Goal: Task Accomplishment & Management: Complete application form

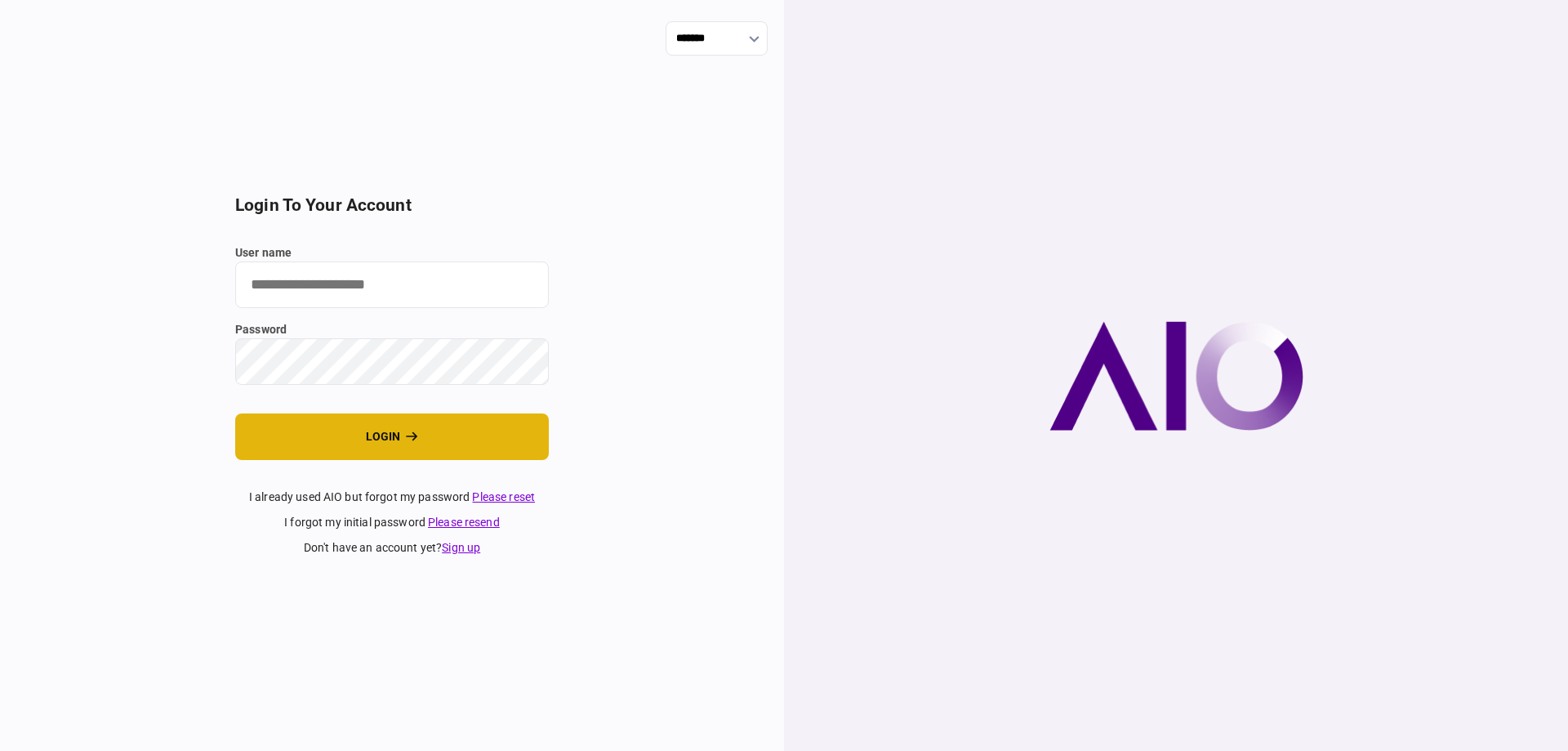
type input "*******"
click at [488, 438] on button "login" at bounding box center [392, 436] width 314 height 47
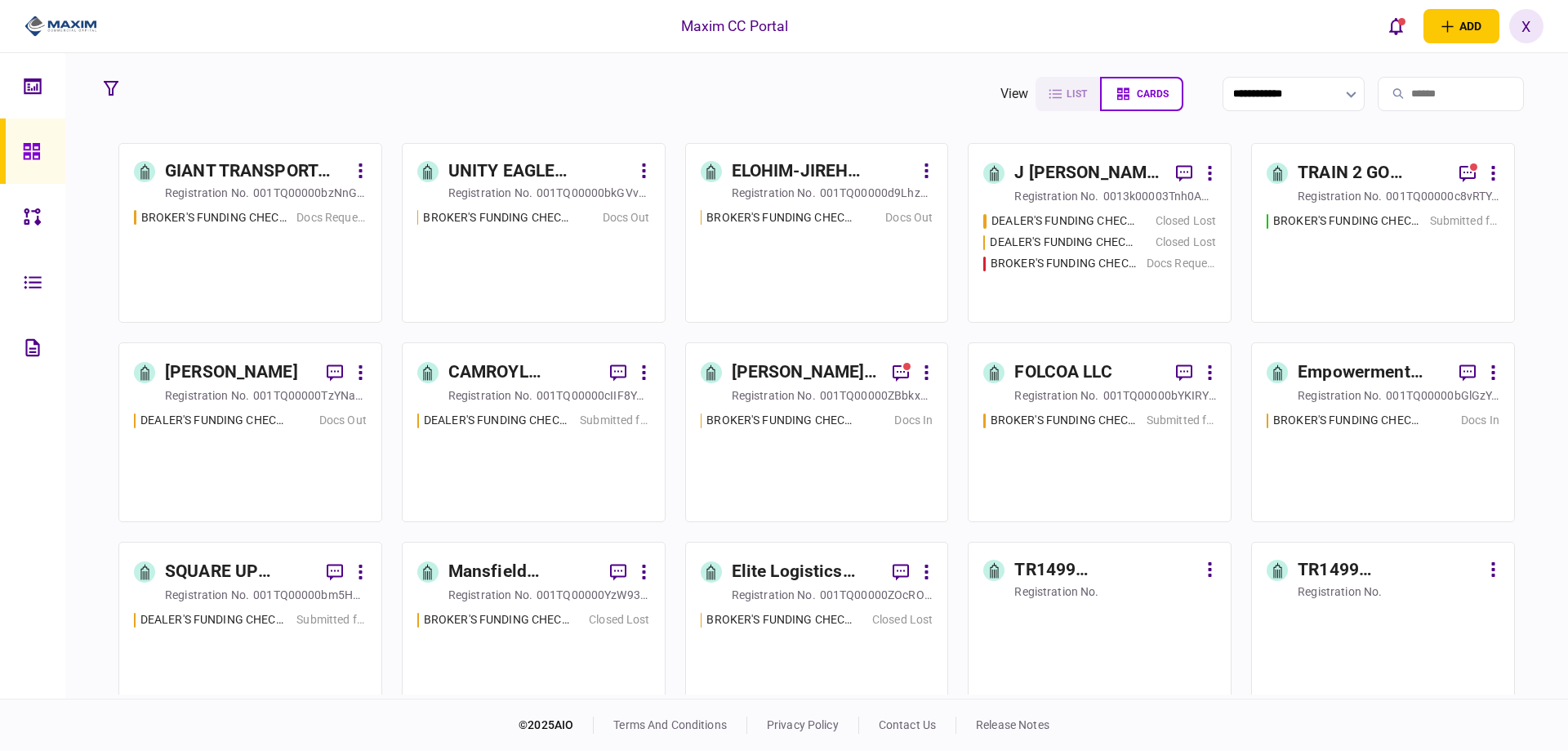
click at [303, 166] on div "GIANT TRANSPORT LLC" at bounding box center [257, 171] width 183 height 26
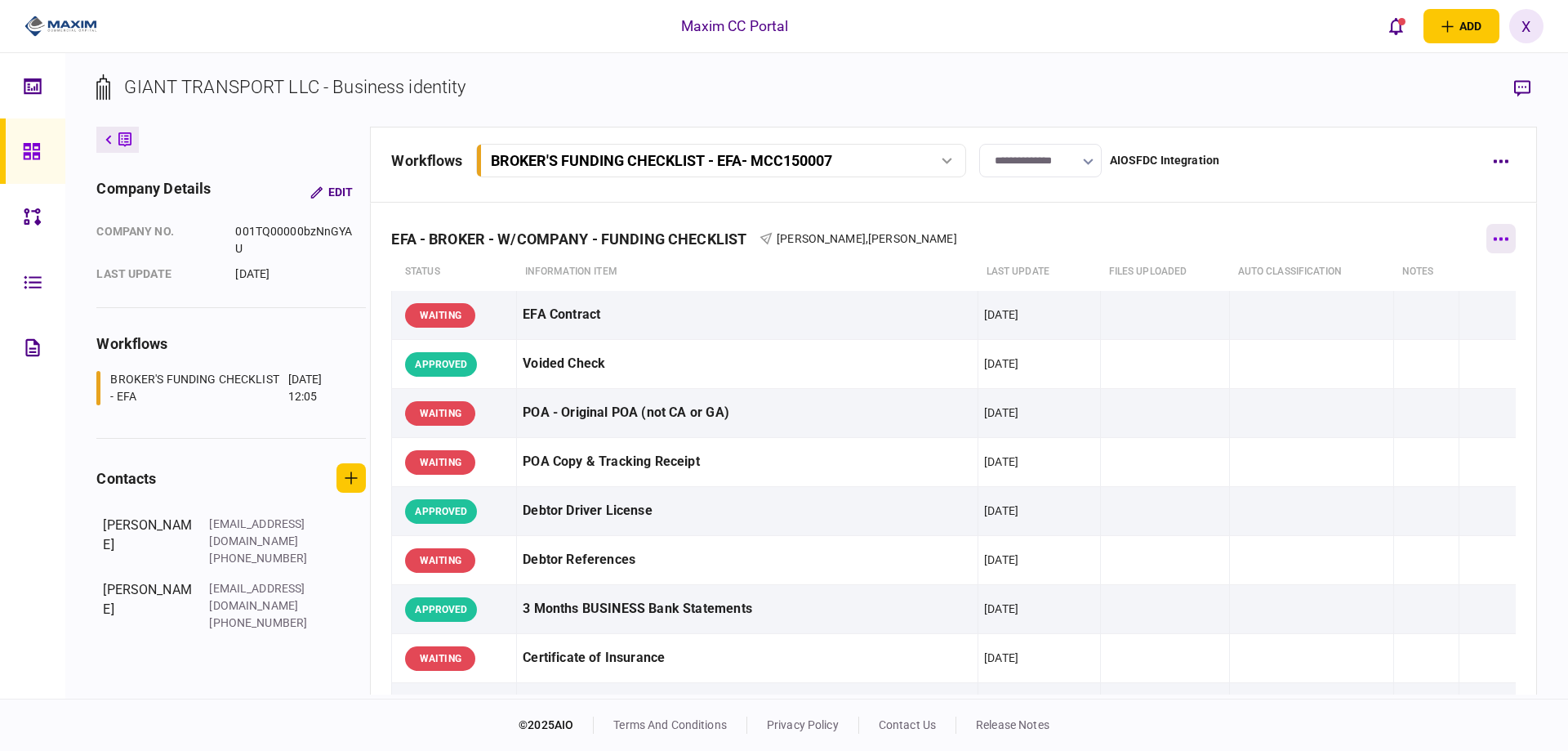
click at [1493, 233] on button "button" at bounding box center [1501, 238] width 30 height 30
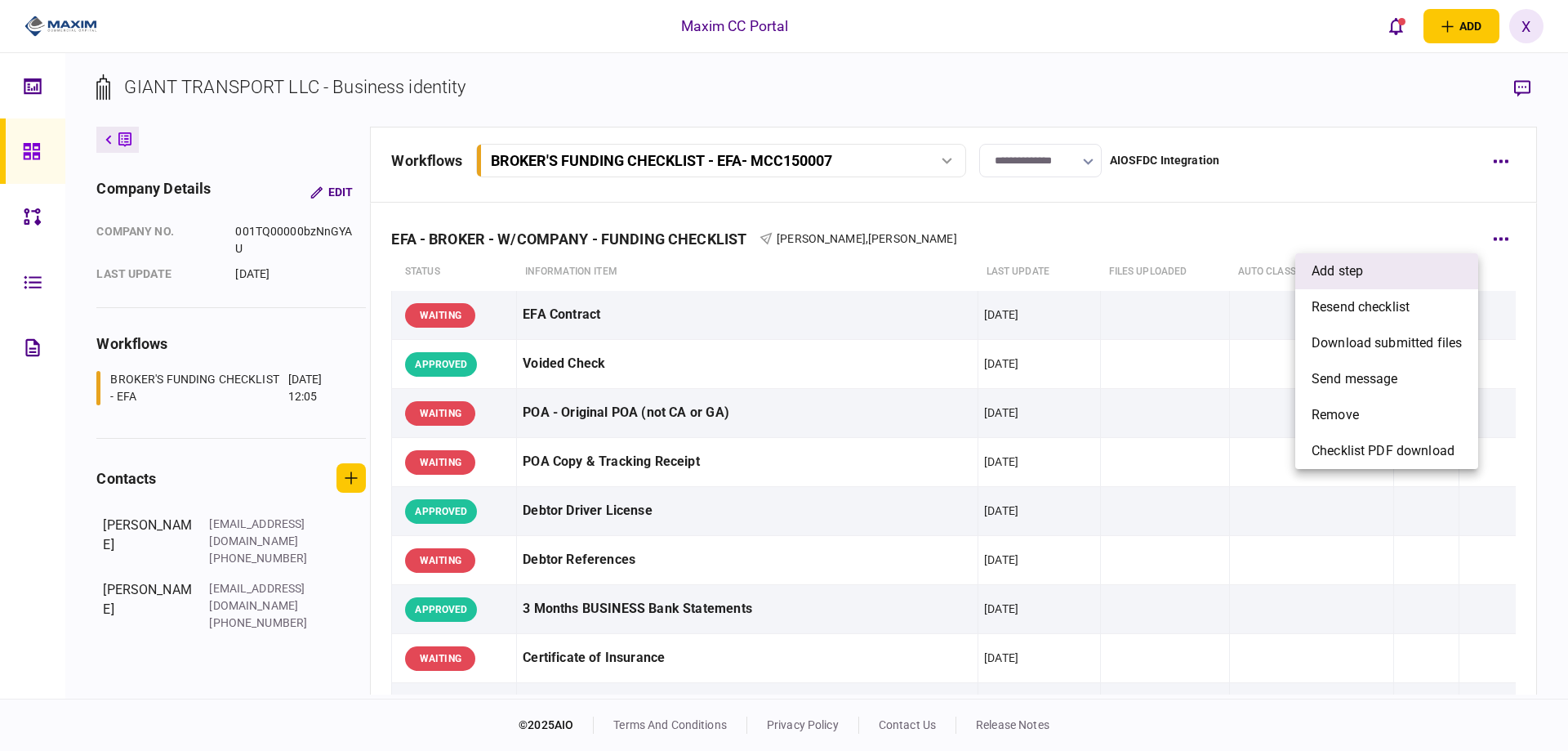
click at [1468, 262] on li "add step" at bounding box center [1387, 272] width 183 height 36
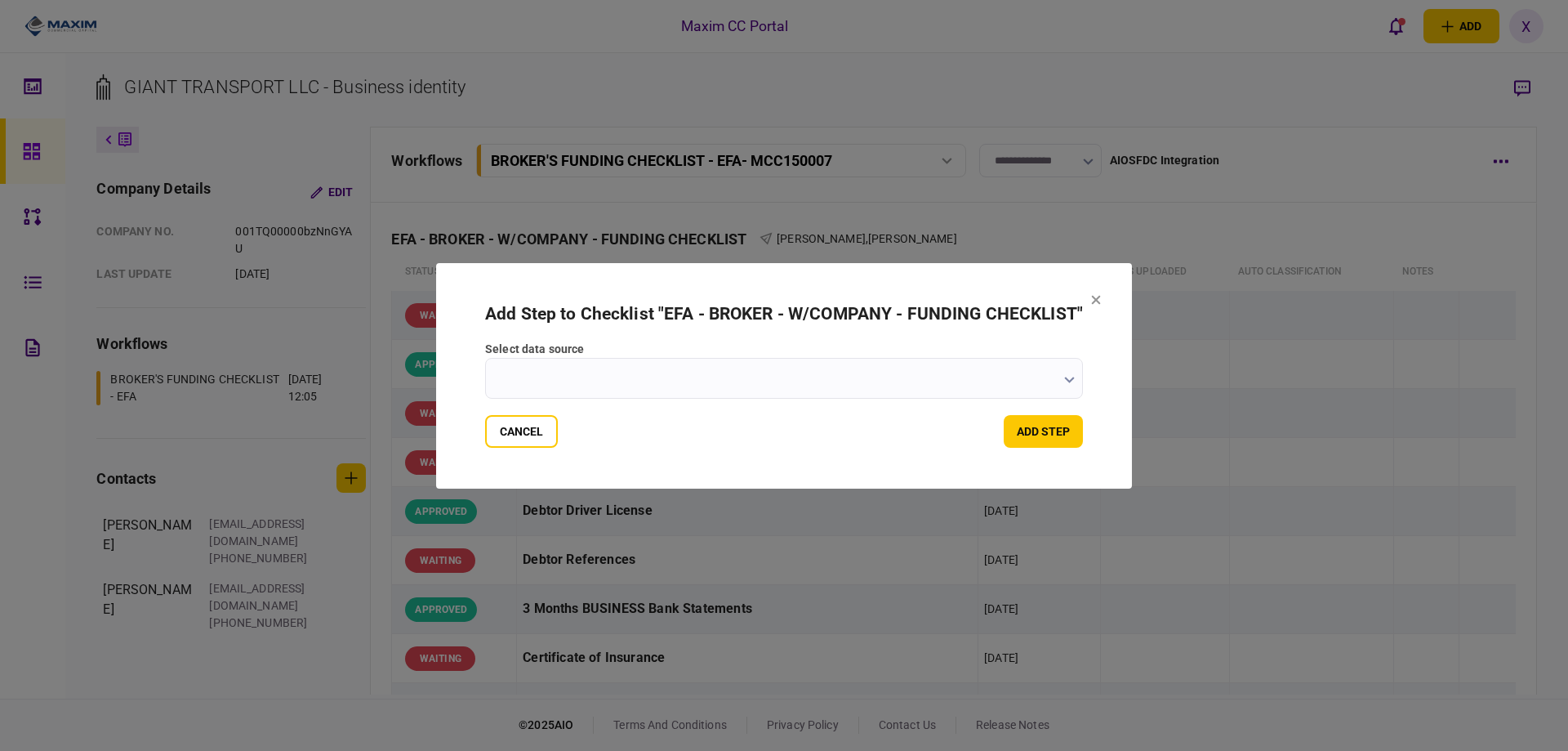
click at [1052, 390] on input "select data source" at bounding box center [784, 378] width 598 height 41
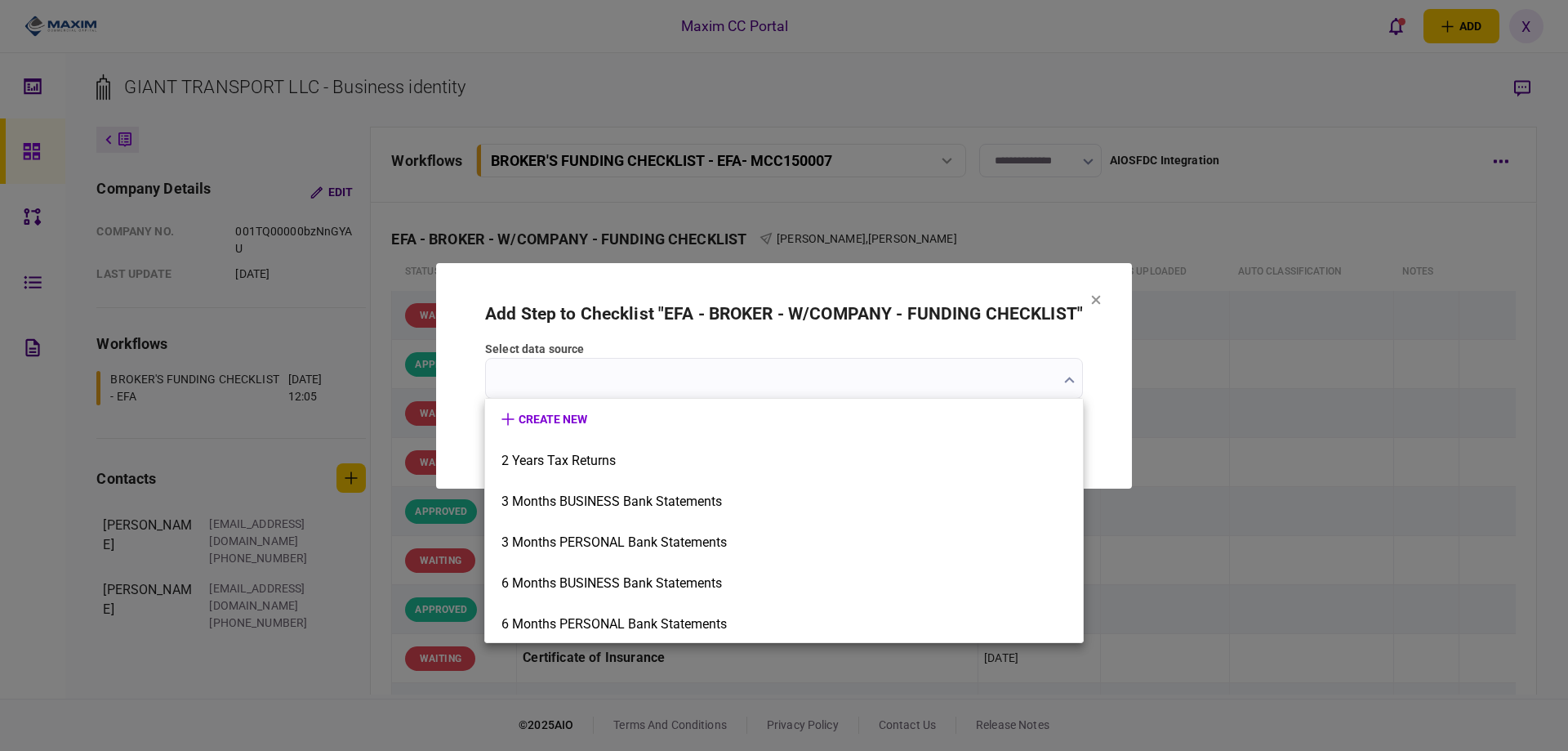
click at [989, 372] on div at bounding box center [784, 375] width 1568 height 751
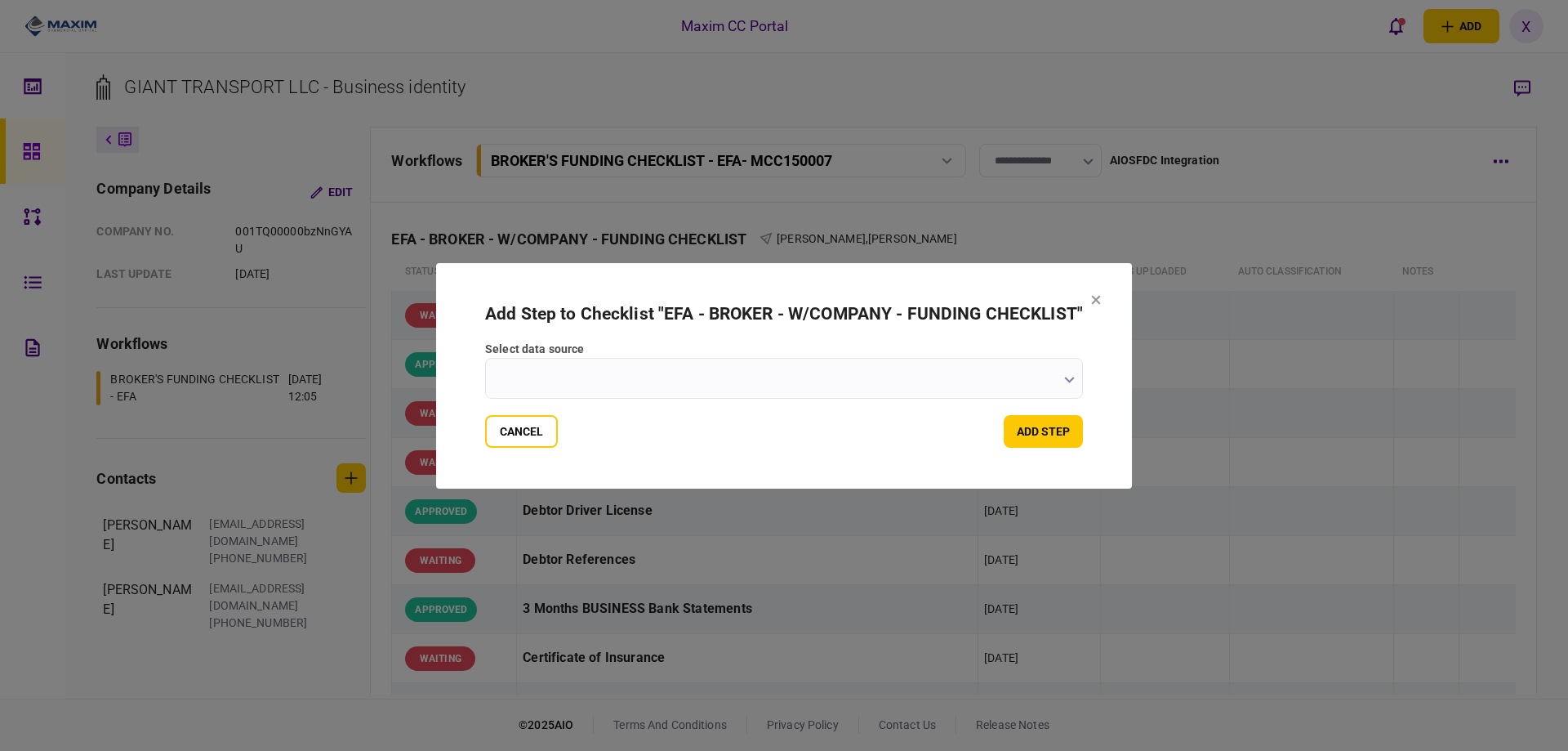
click at [1096, 304] on button at bounding box center [1096, 300] width 10 height 13
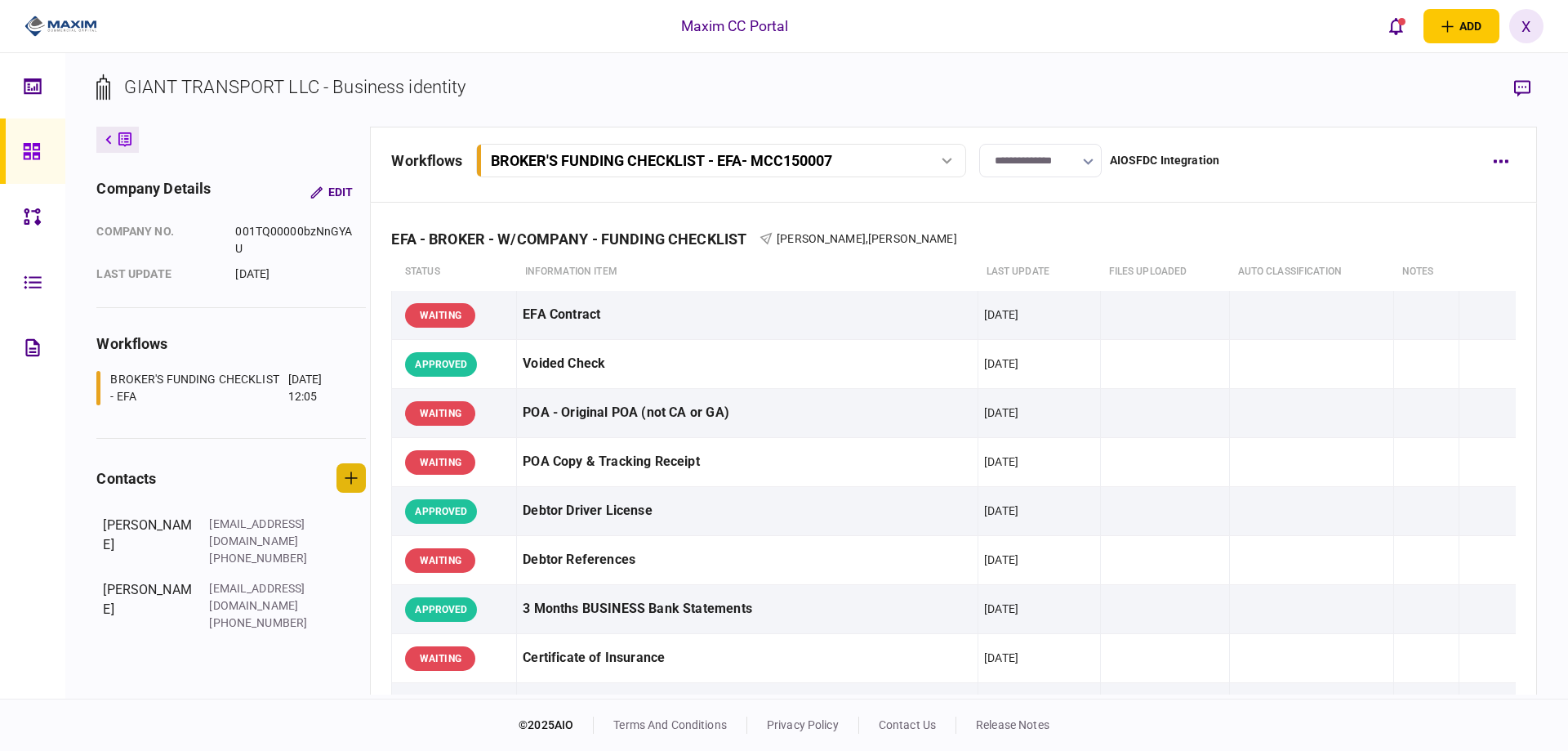
click at [345, 479] on icon "button" at bounding box center [351, 479] width 12 height 12
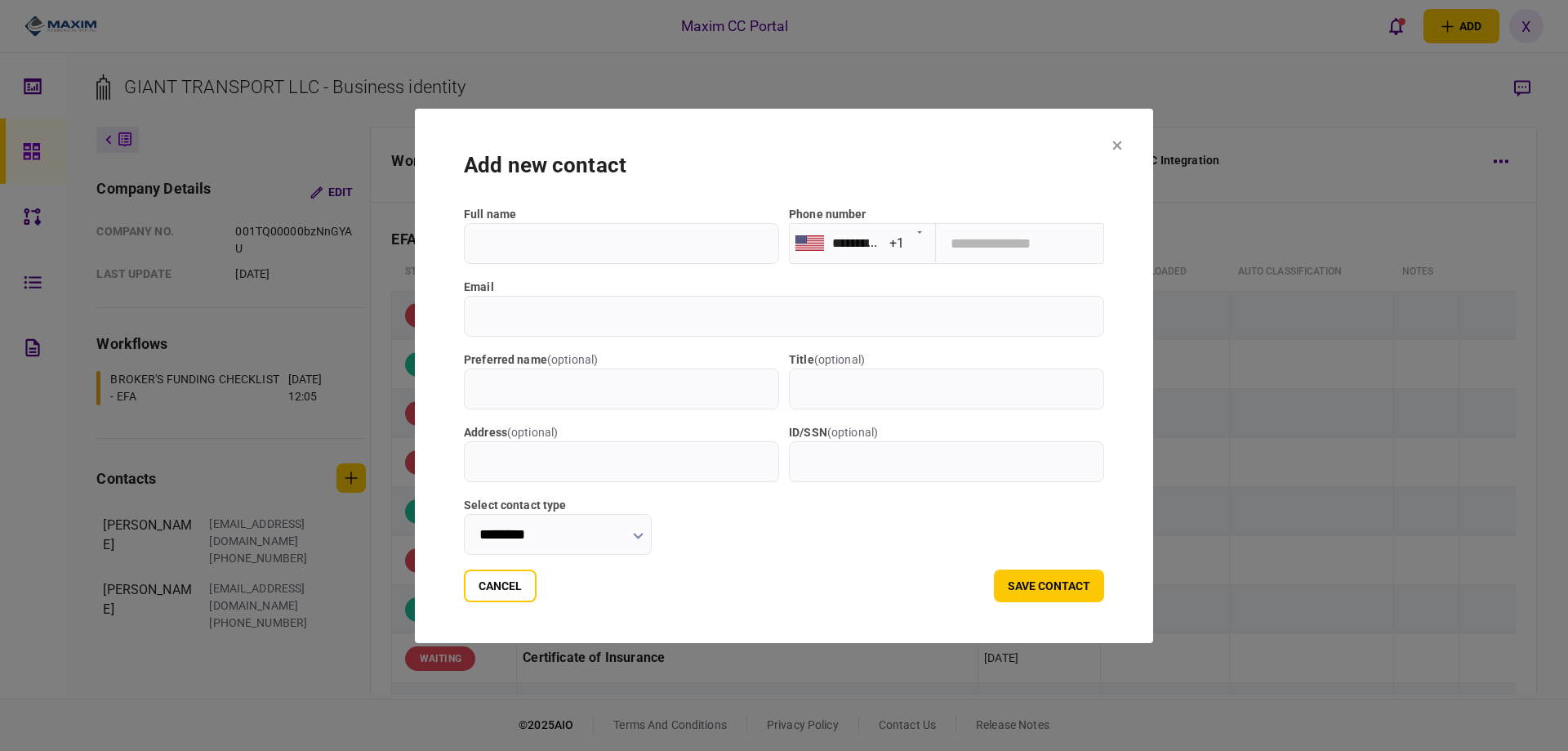
click at [588, 516] on input "********" at bounding box center [558, 535] width 188 height 41
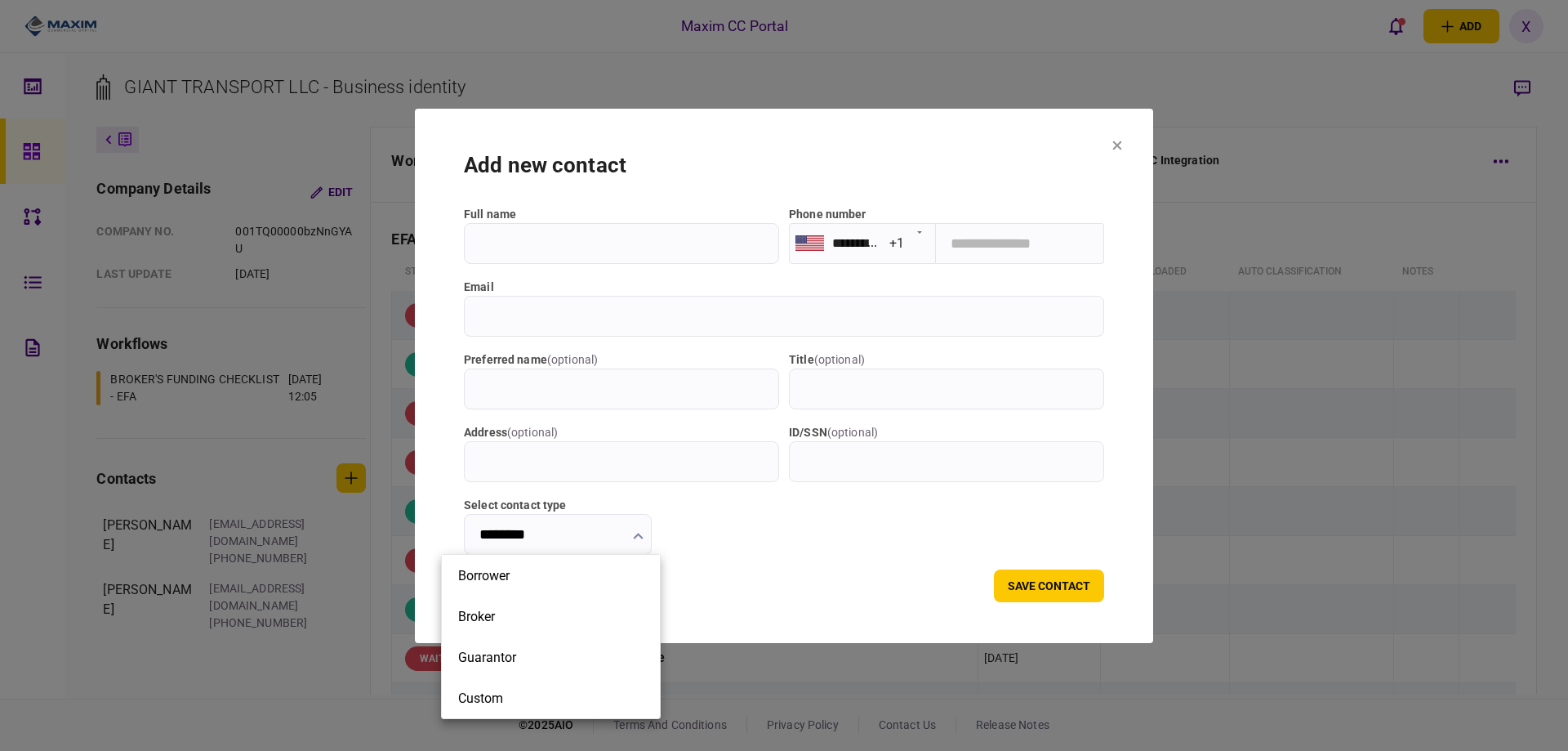
click at [840, 554] on div at bounding box center [784, 375] width 1568 height 751
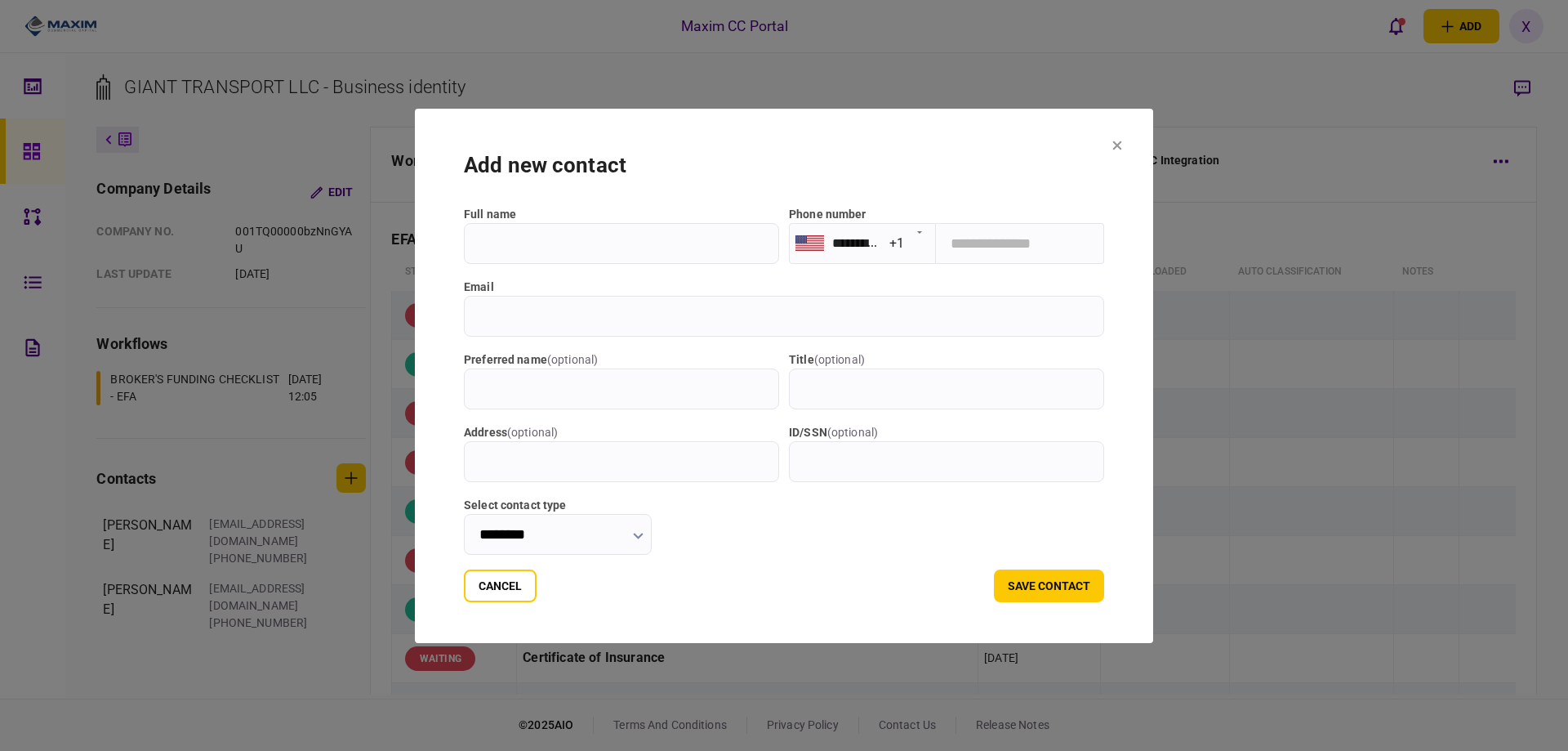
click at [1140, 138] on section "**********" at bounding box center [784, 376] width 739 height 535
click at [1122, 148] on icon at bounding box center [1118, 145] width 9 height 9
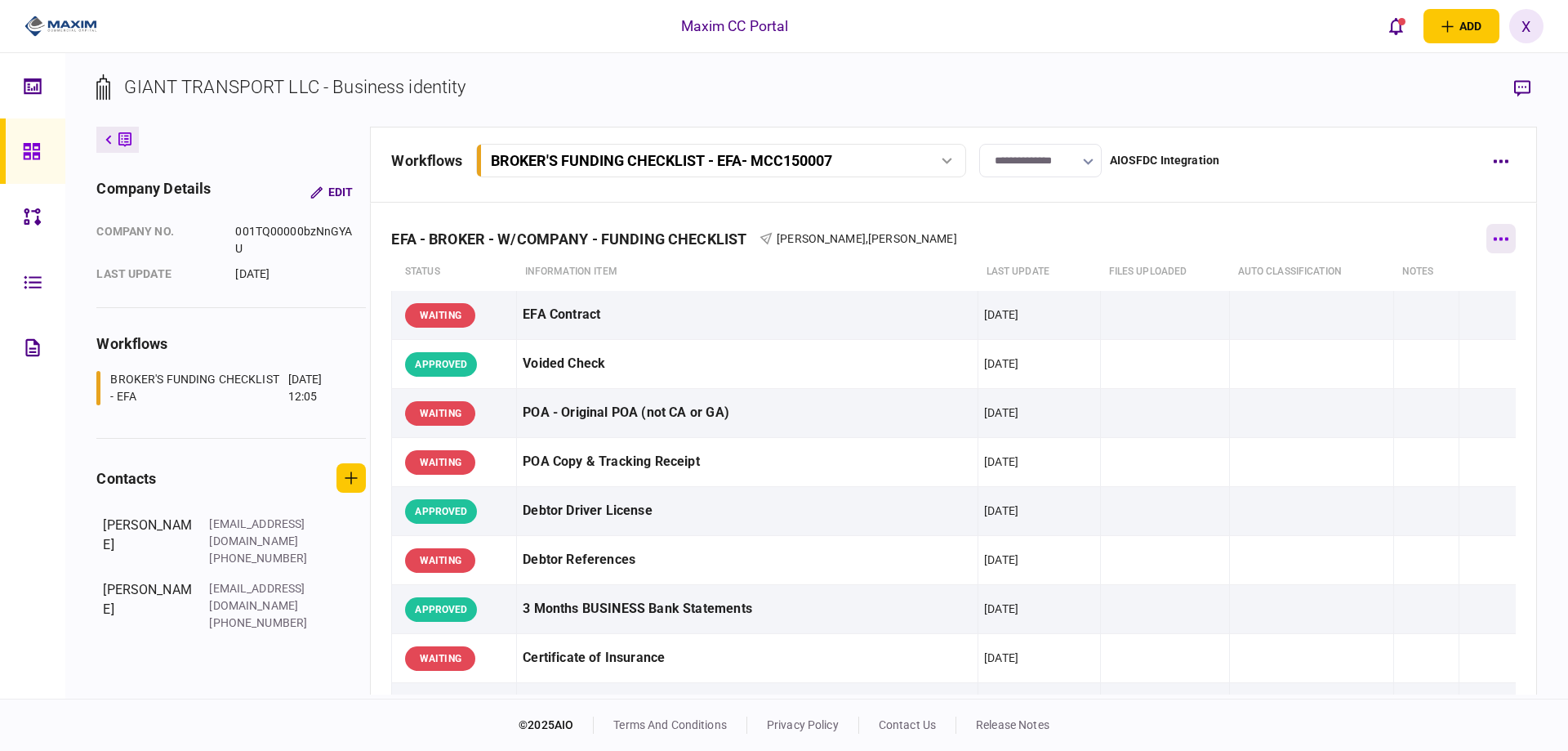
click at [1498, 238] on icon "button" at bounding box center [1501, 238] width 14 height 3
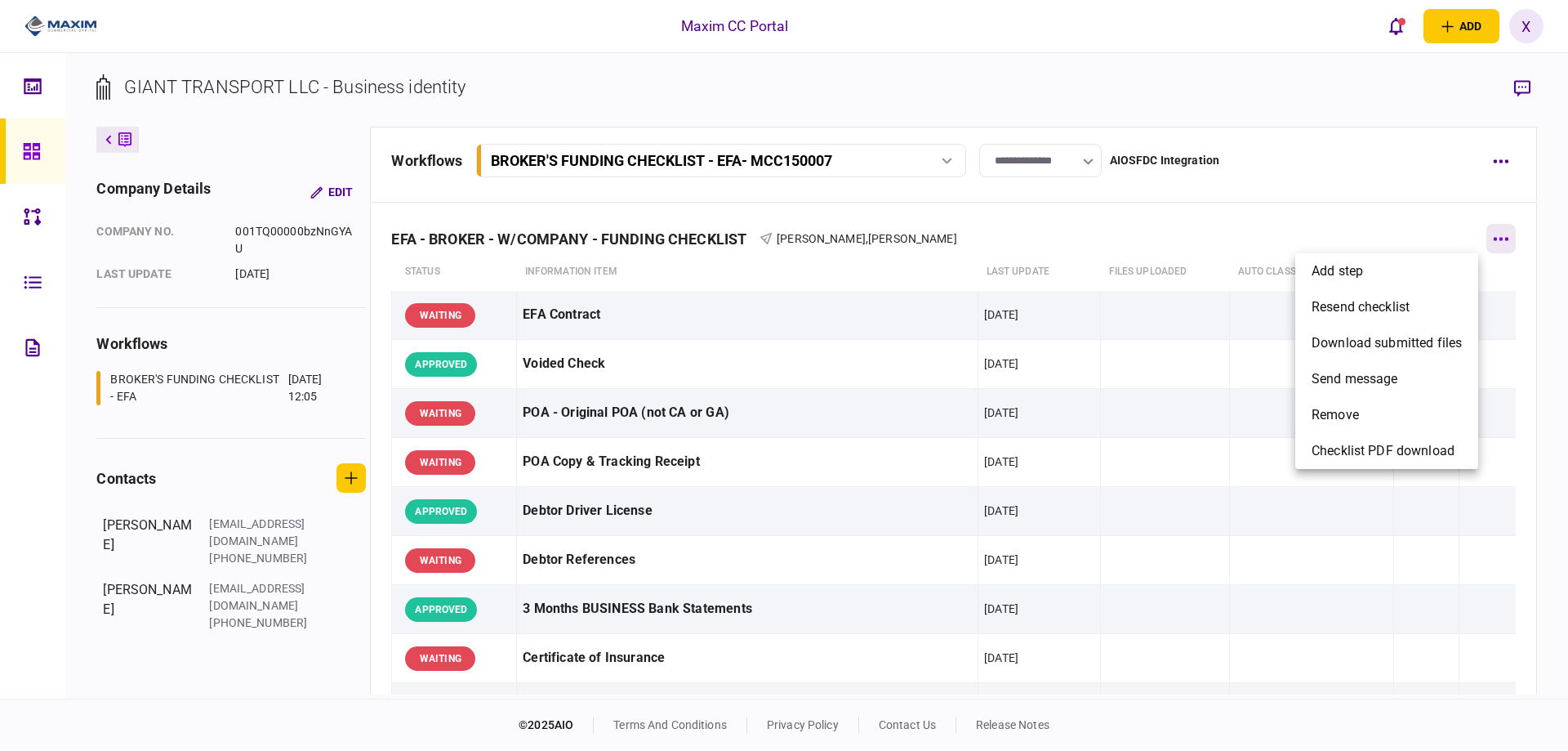
click at [1498, 238] on div at bounding box center [784, 375] width 1568 height 751
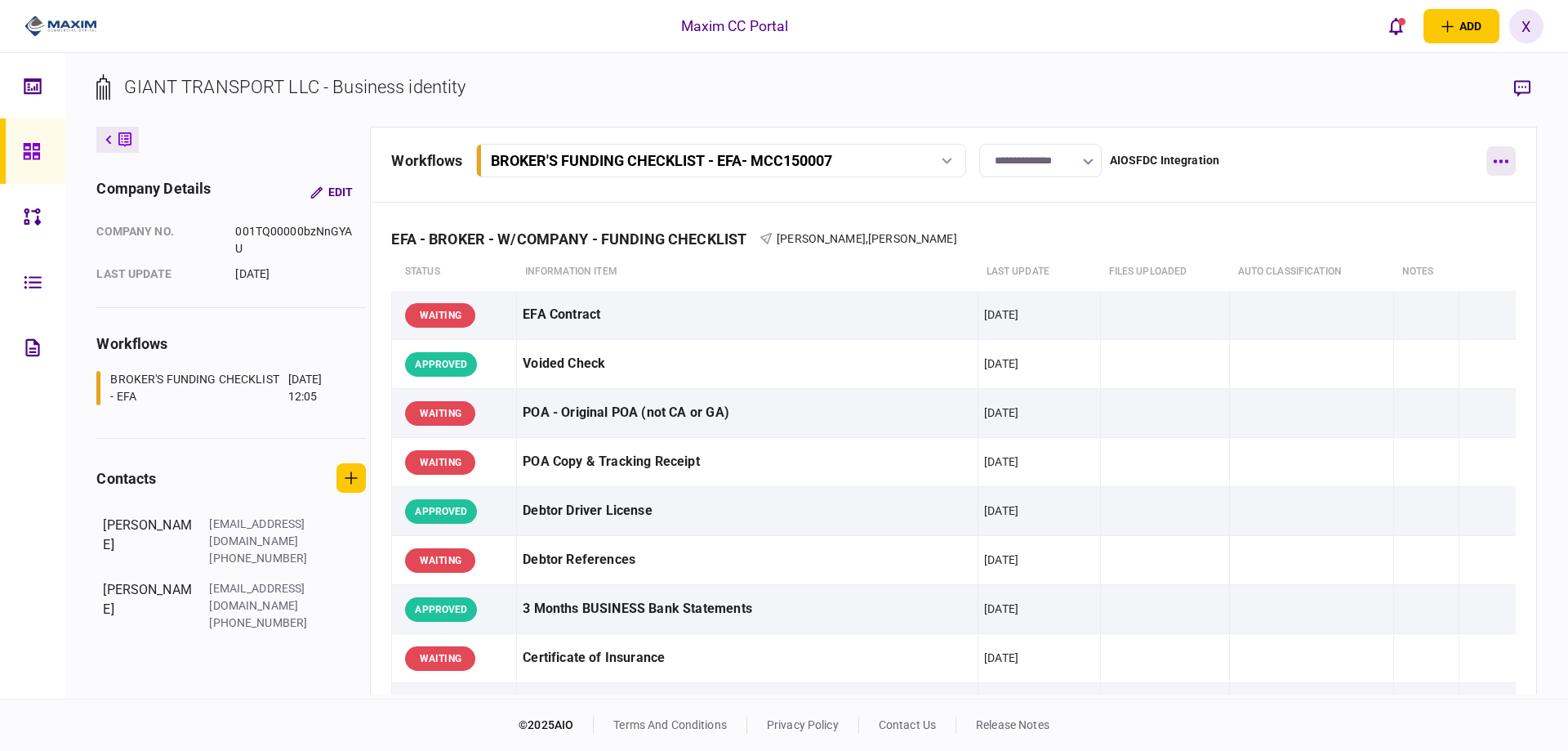
click at [1498, 163] on icon "button" at bounding box center [1501, 161] width 15 height 4
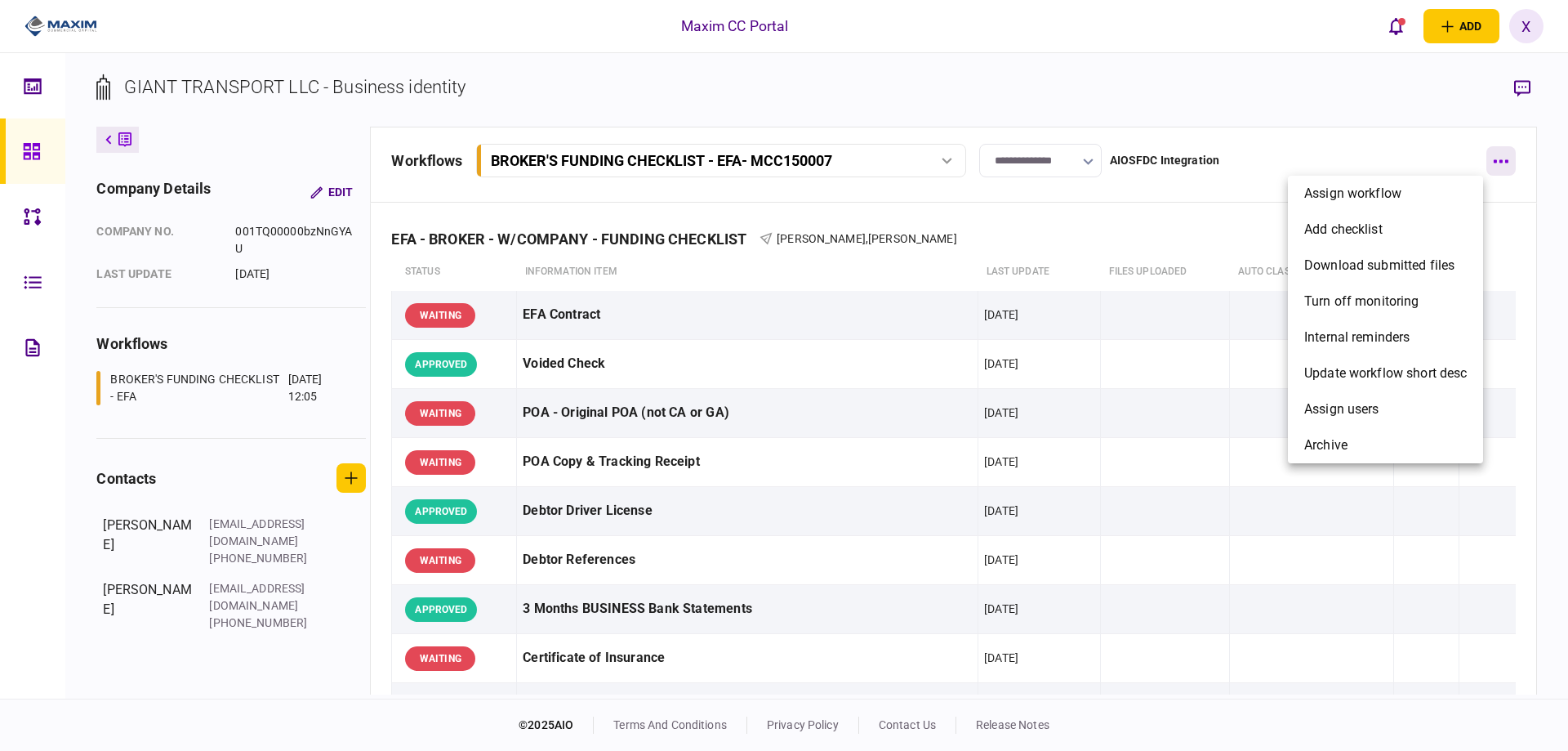
click at [1498, 163] on div at bounding box center [784, 375] width 1568 height 751
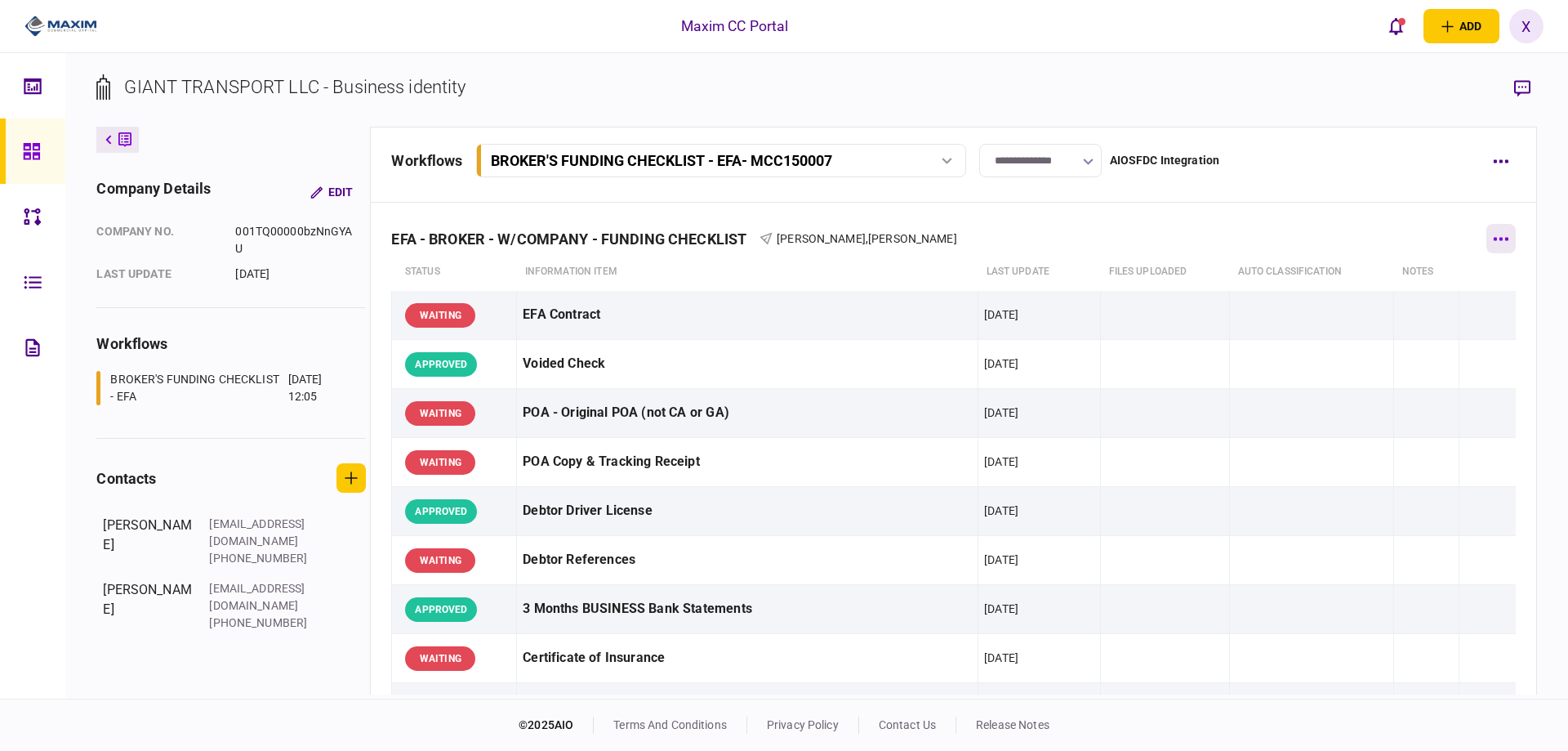
click at [1493, 240] on icon "button" at bounding box center [1501, 238] width 15 height 4
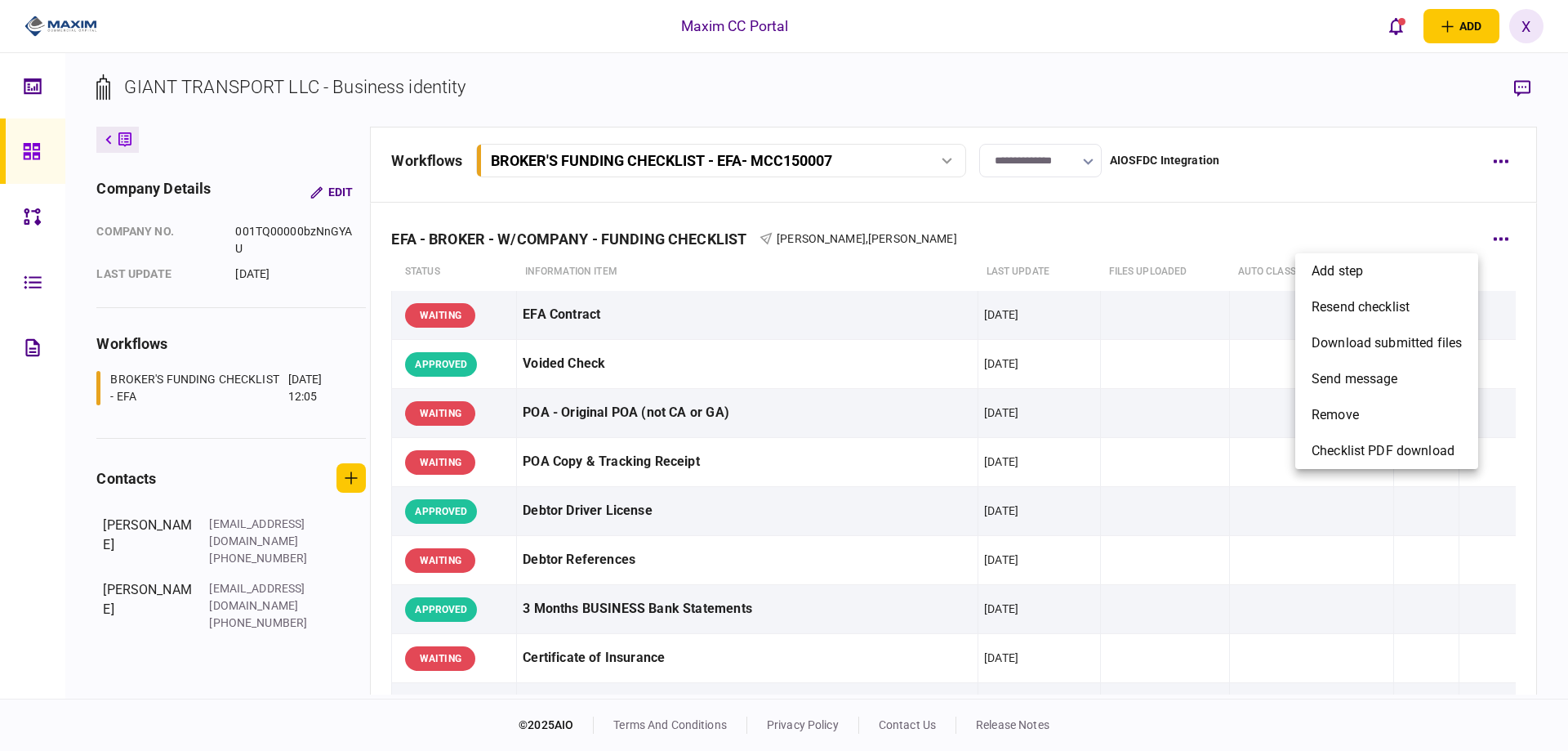
click at [1366, 218] on div at bounding box center [784, 375] width 1568 height 751
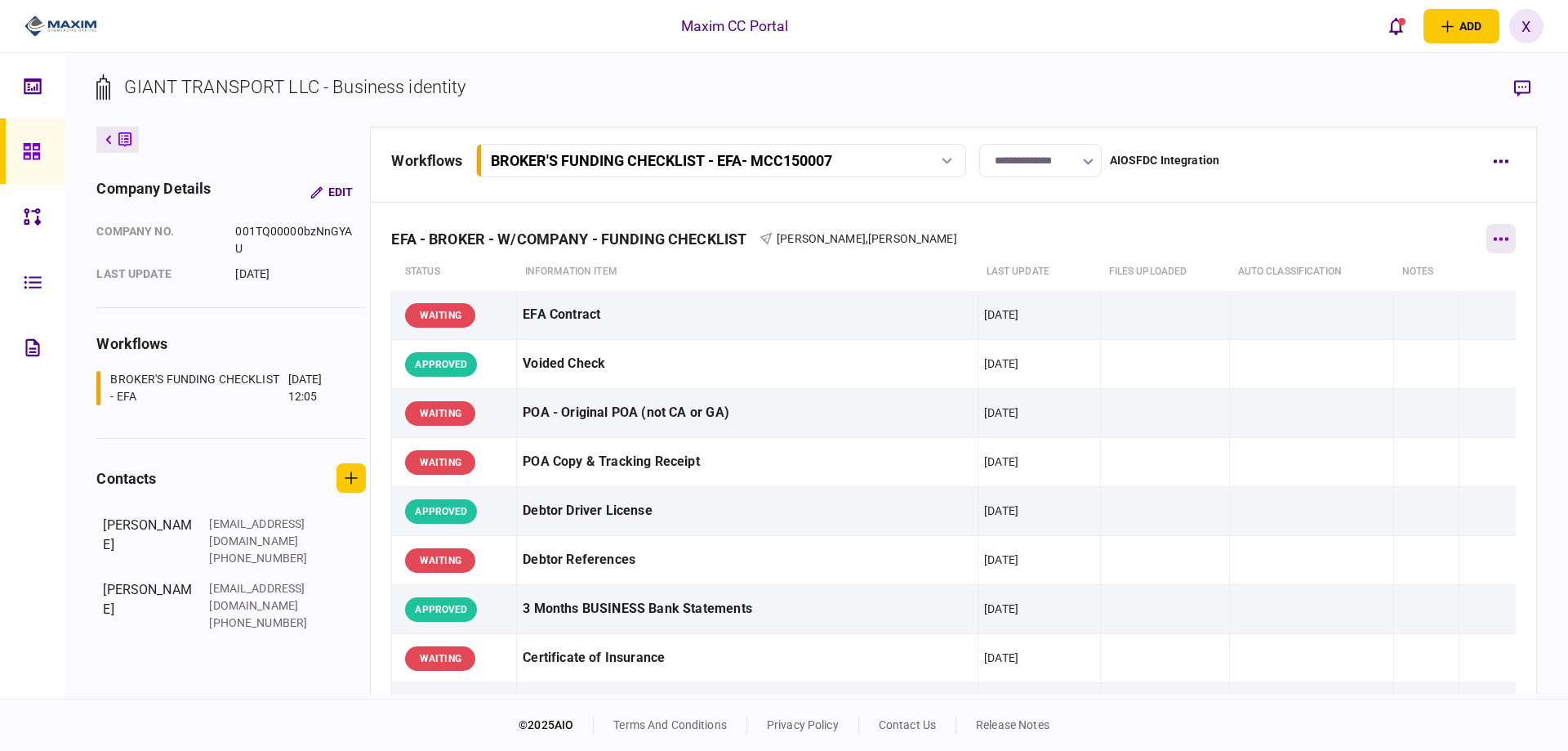
click at [1504, 234] on button "button" at bounding box center [1501, 238] width 30 height 30
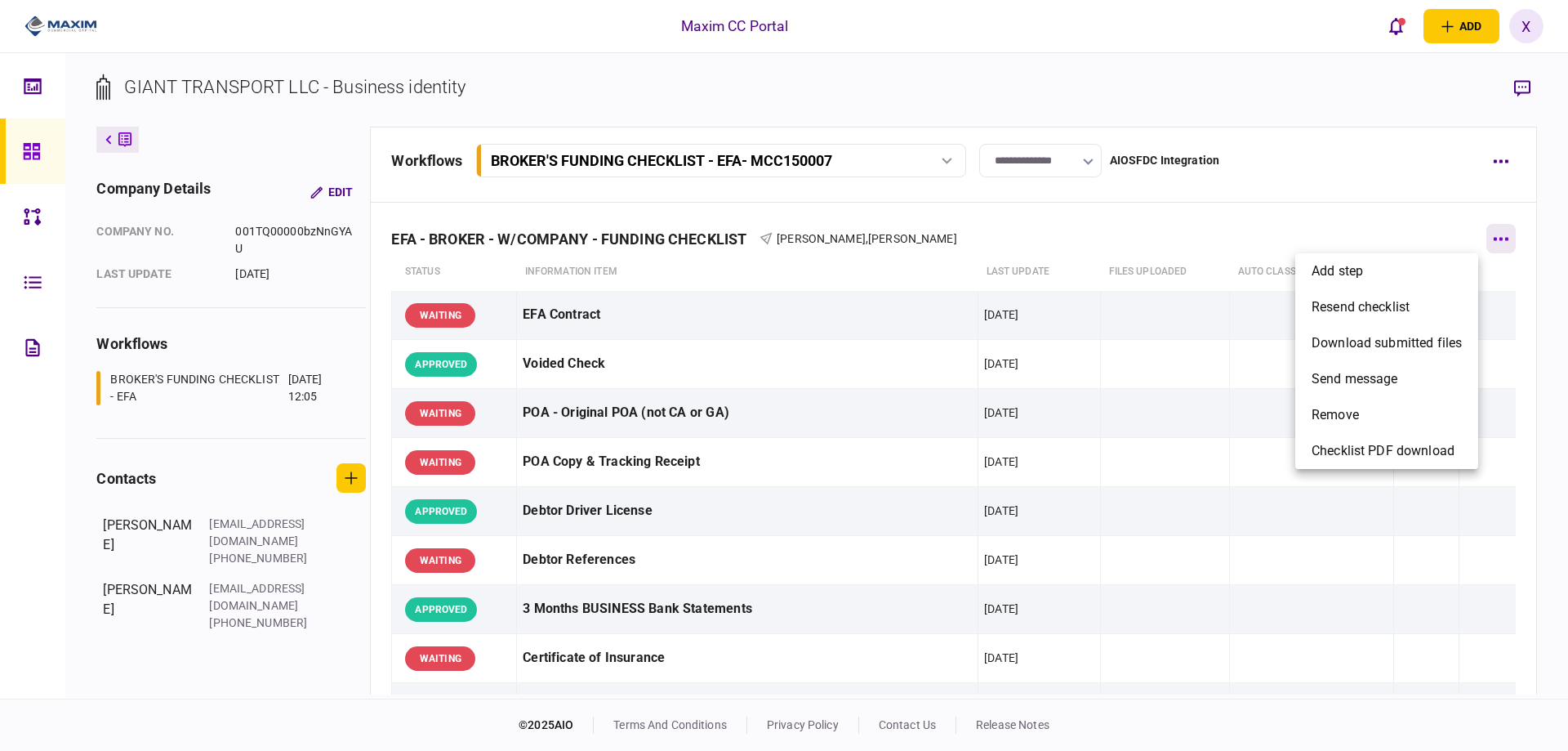
click at [1504, 234] on div at bounding box center [784, 375] width 1568 height 751
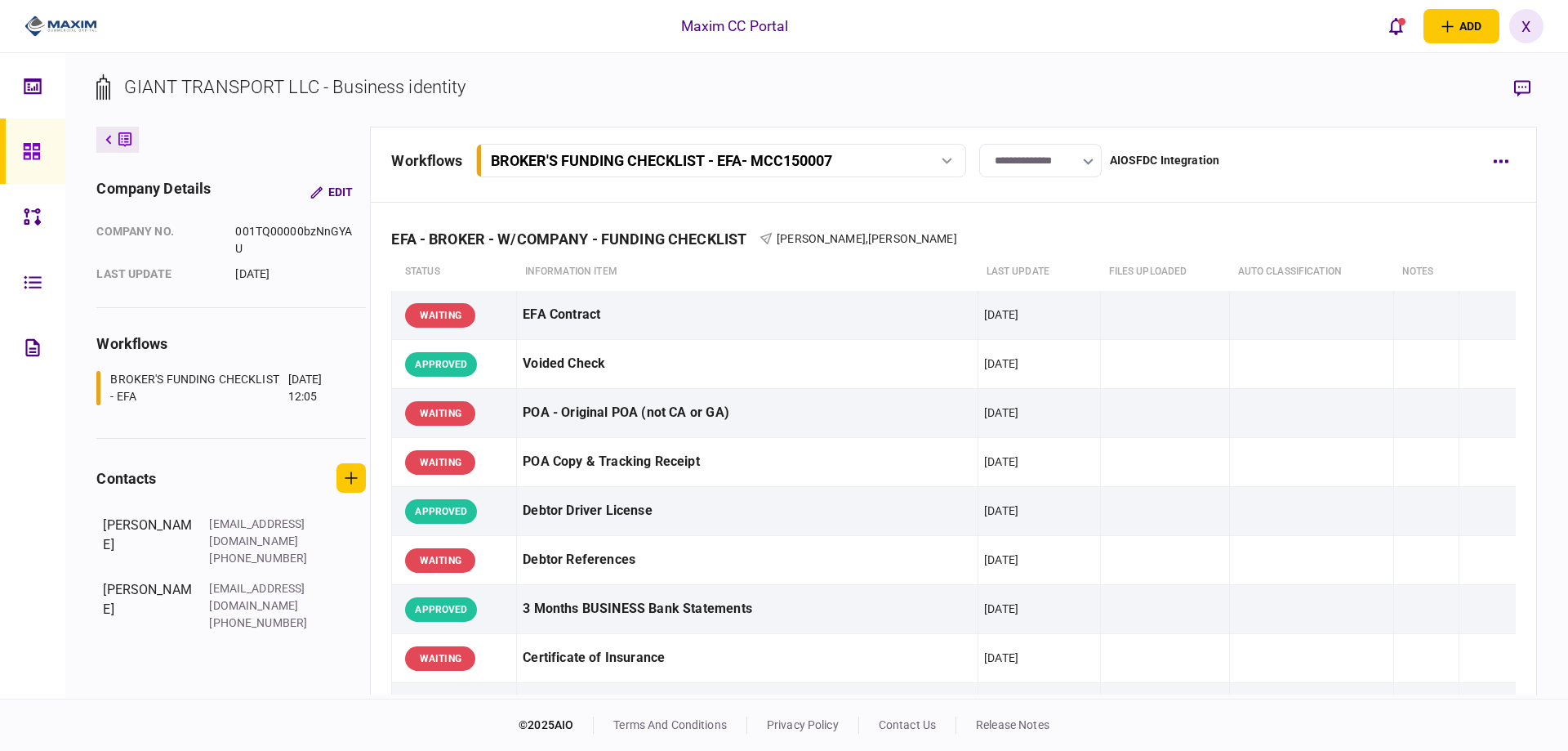
click at [57, 26] on img at bounding box center [61, 25] width 73 height 25
click at [68, 28] on img at bounding box center [61, 25] width 73 height 25
click at [725, 33] on div "Maxim CC Portal" at bounding box center [734, 25] width 108 height 21
click at [53, 22] on img at bounding box center [61, 25] width 73 height 25
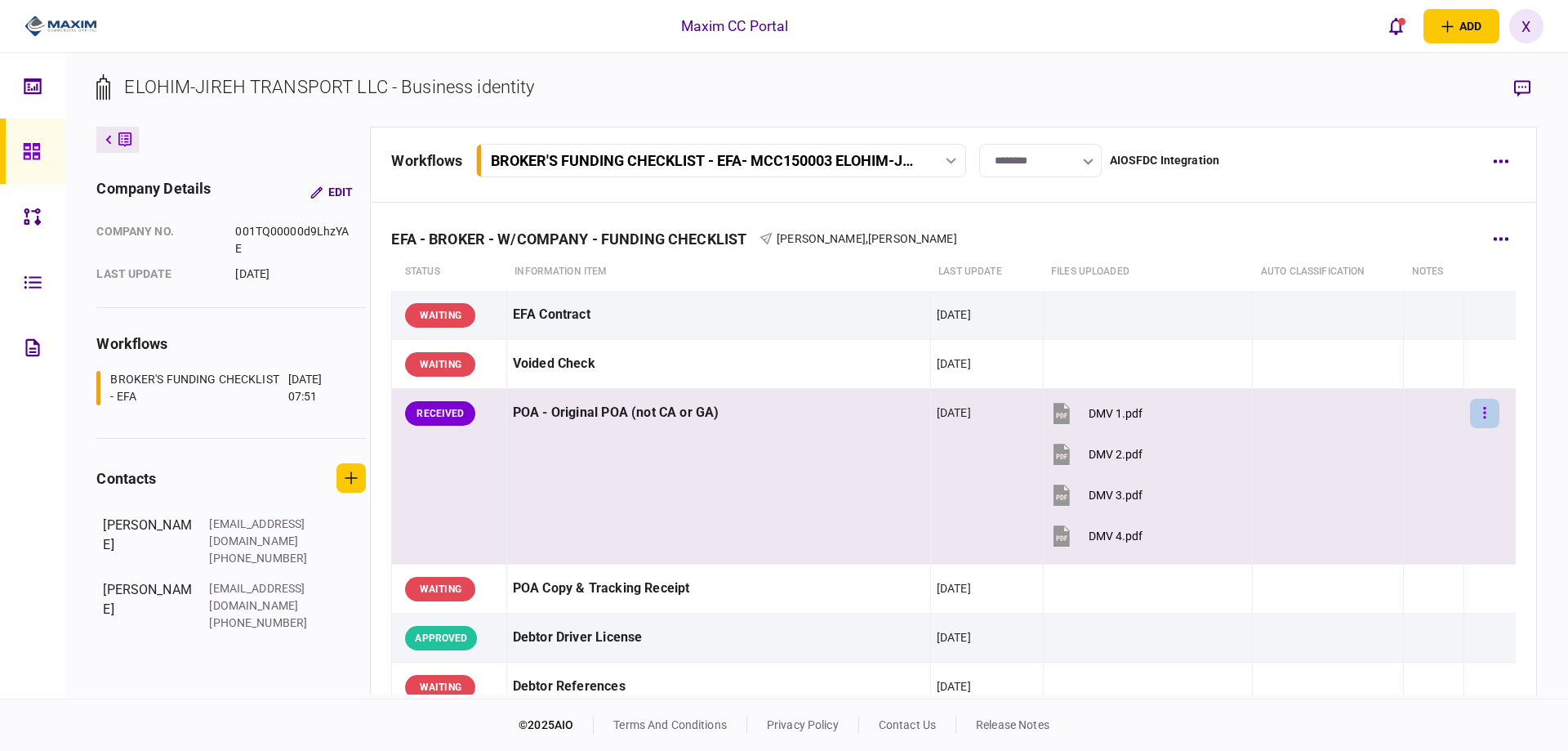
click at [1470, 411] on button "button" at bounding box center [1485, 413] width 30 height 30
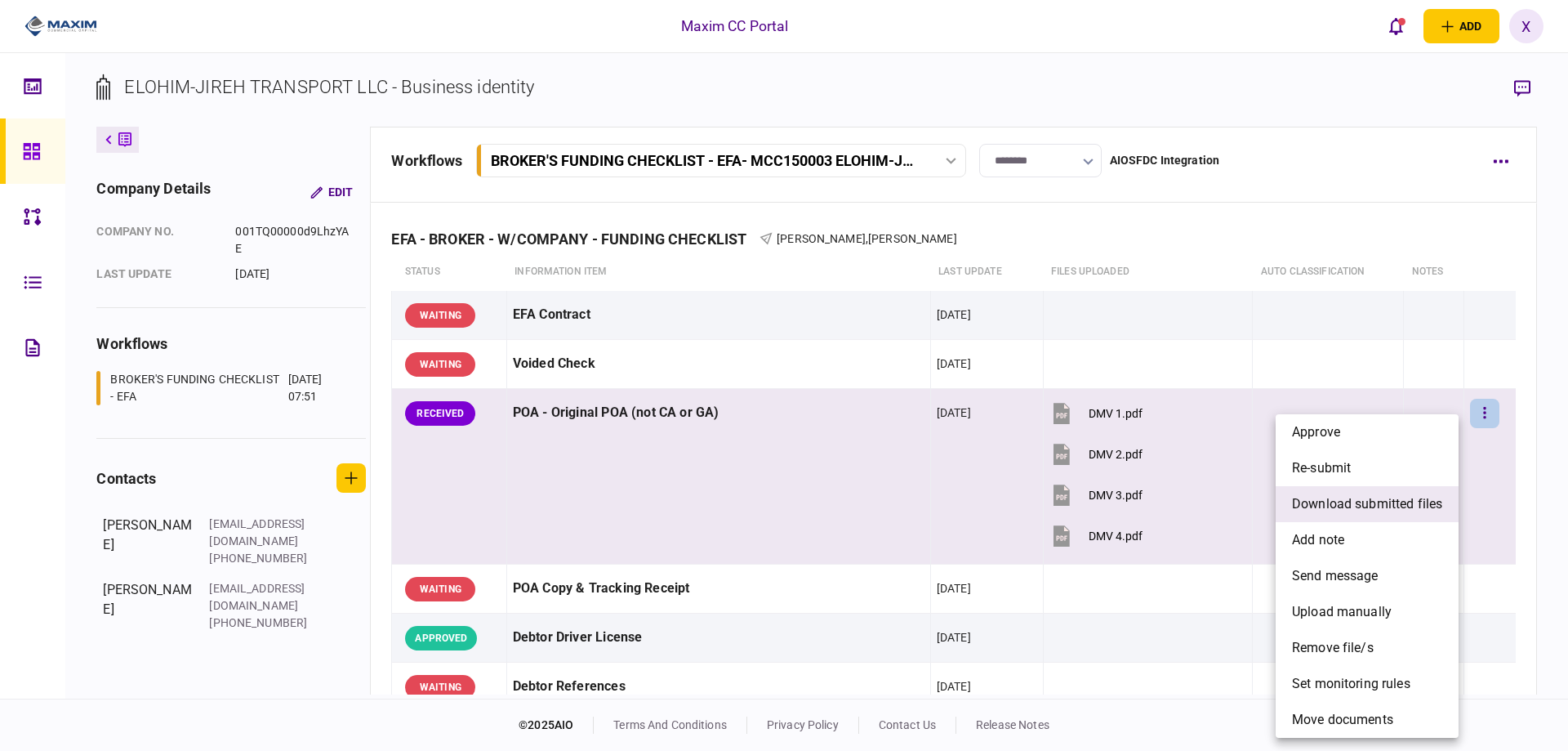
click at [1415, 501] on span "download submitted files" at bounding box center [1367, 504] width 150 height 20
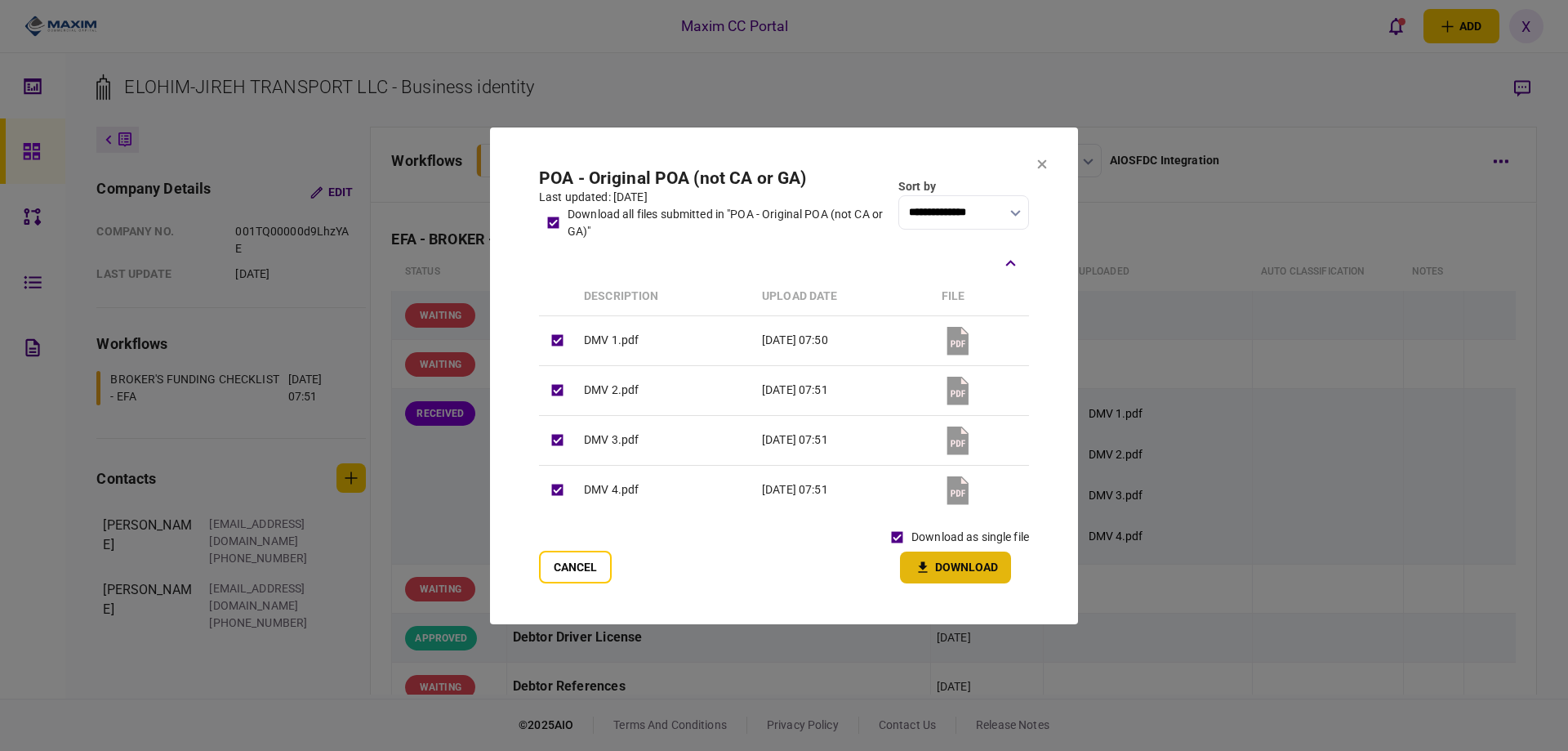
click at [956, 572] on button "Download" at bounding box center [955, 568] width 111 height 32
click at [1046, 161] on icon at bounding box center [1042, 164] width 9 height 9
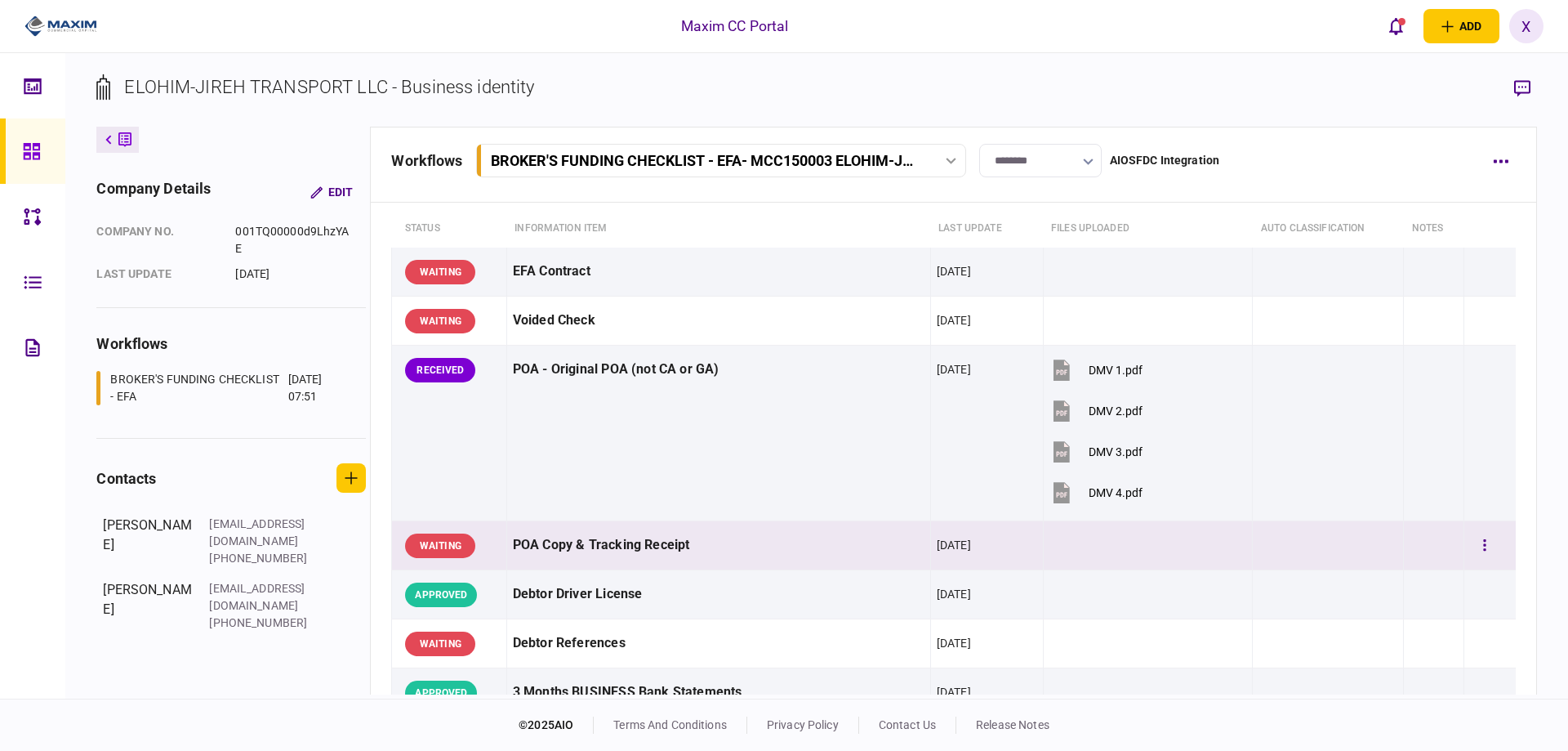
scroll to position [81, 0]
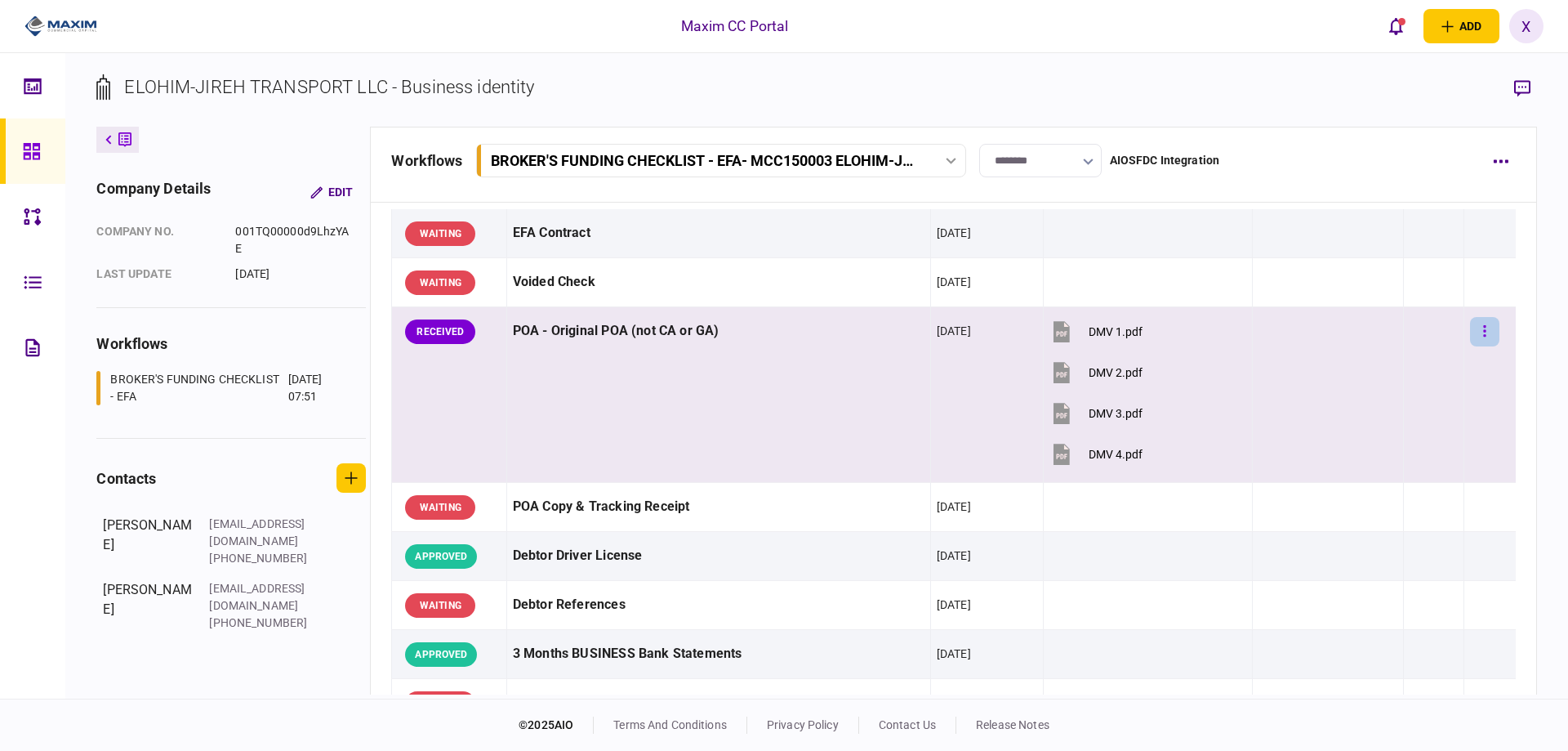
click at [1476, 334] on button "button" at bounding box center [1485, 332] width 30 height 30
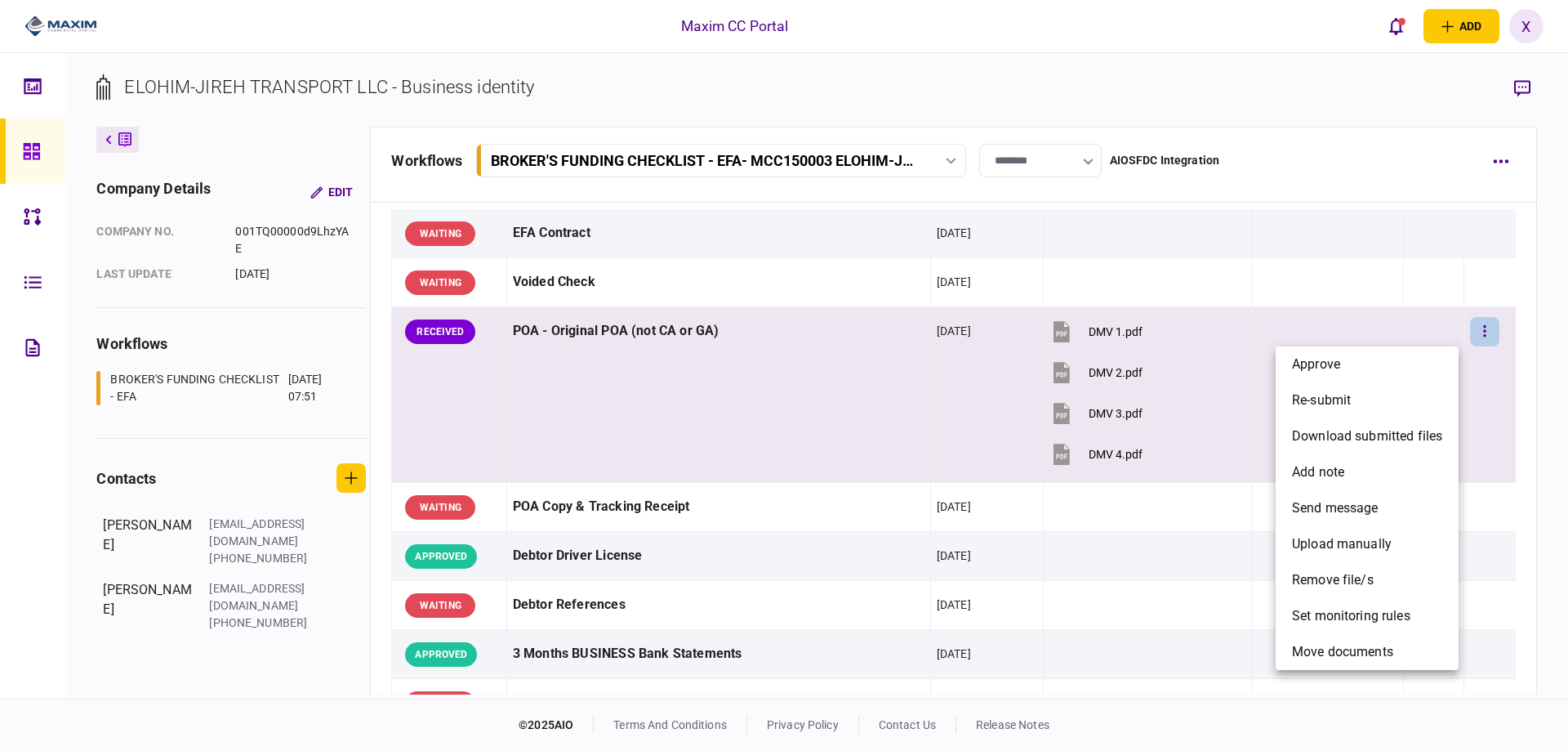
click at [1475, 333] on div at bounding box center [784, 375] width 1568 height 751
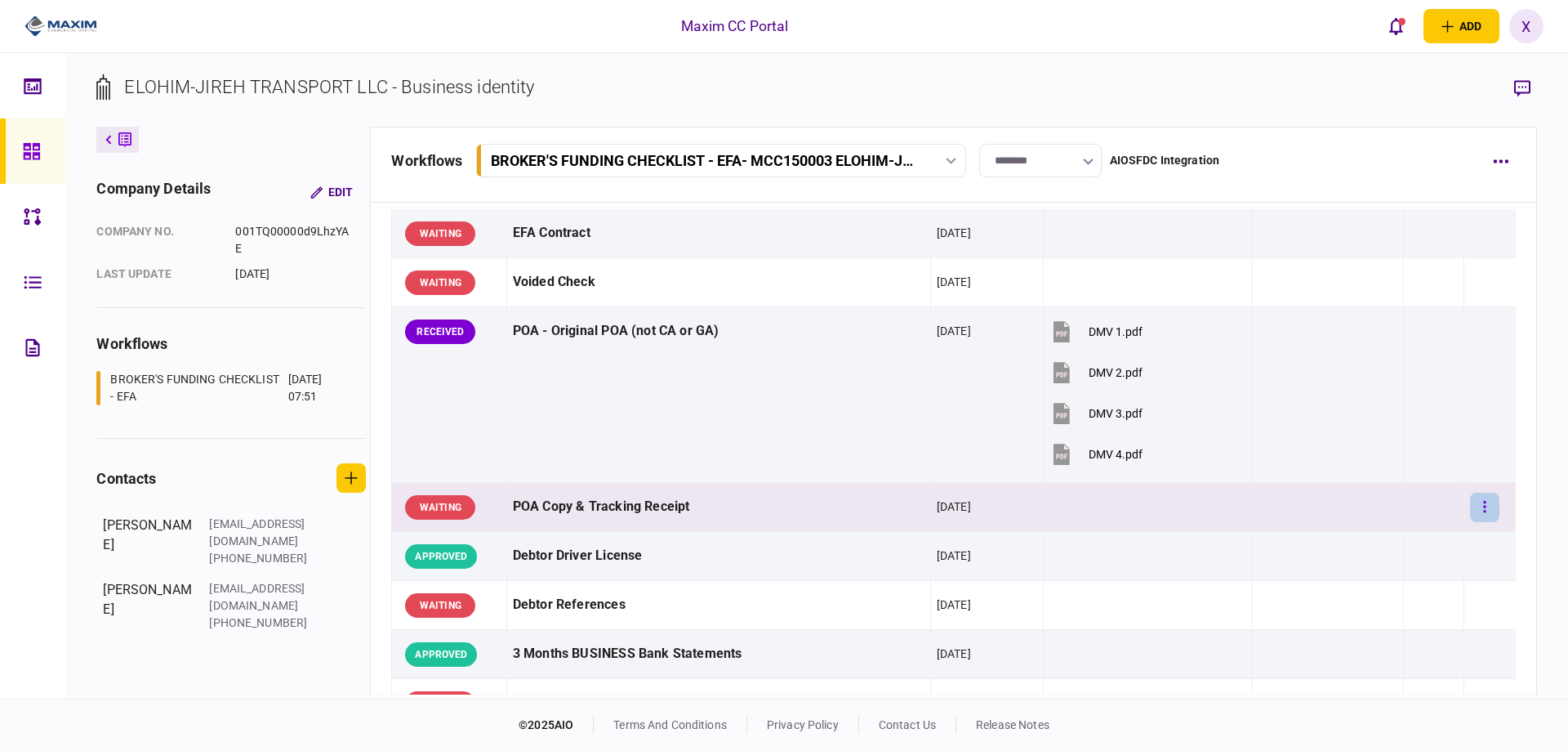
click at [1476, 505] on button "button" at bounding box center [1485, 507] width 30 height 30
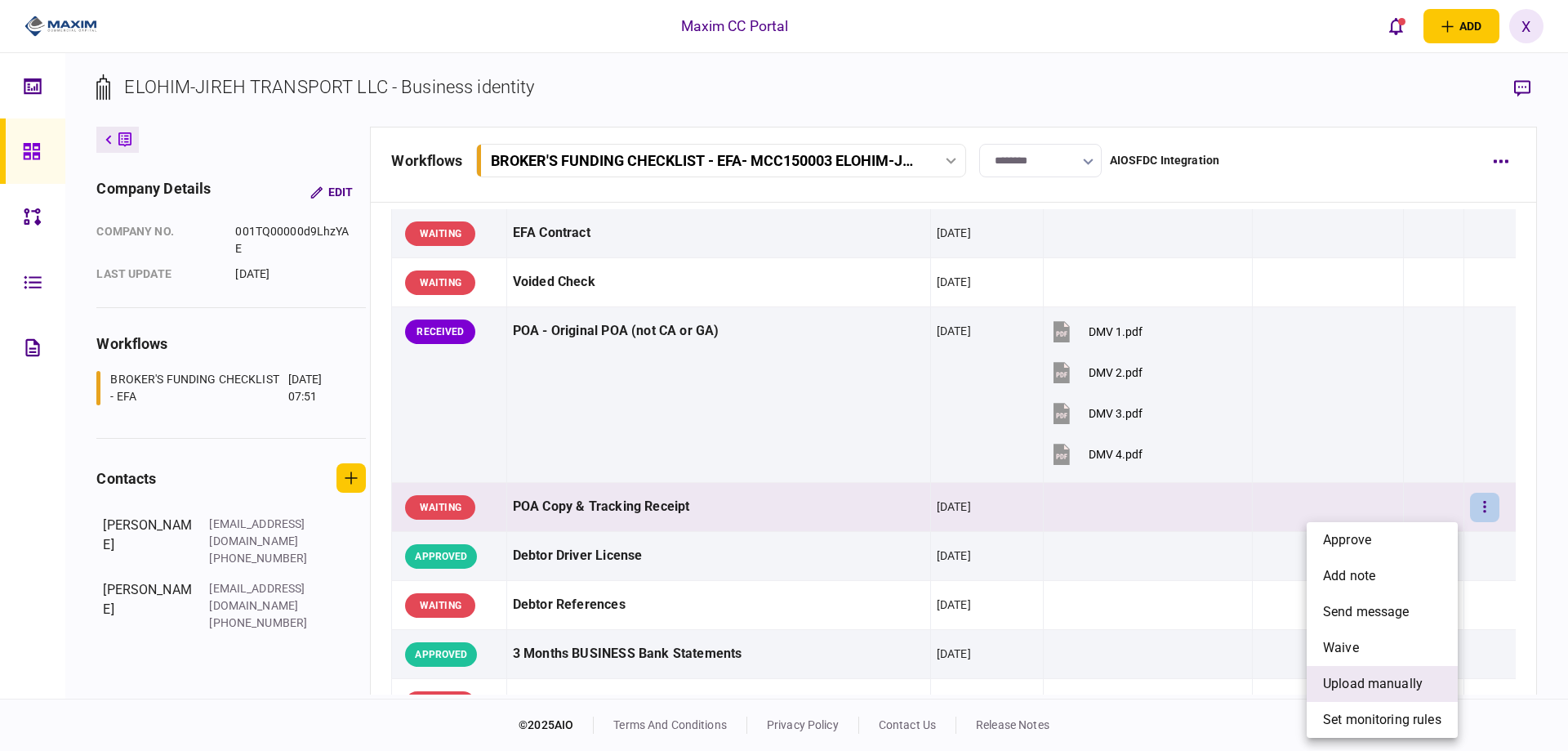
click at [1396, 679] on span "upload manually" at bounding box center [1372, 684] width 99 height 20
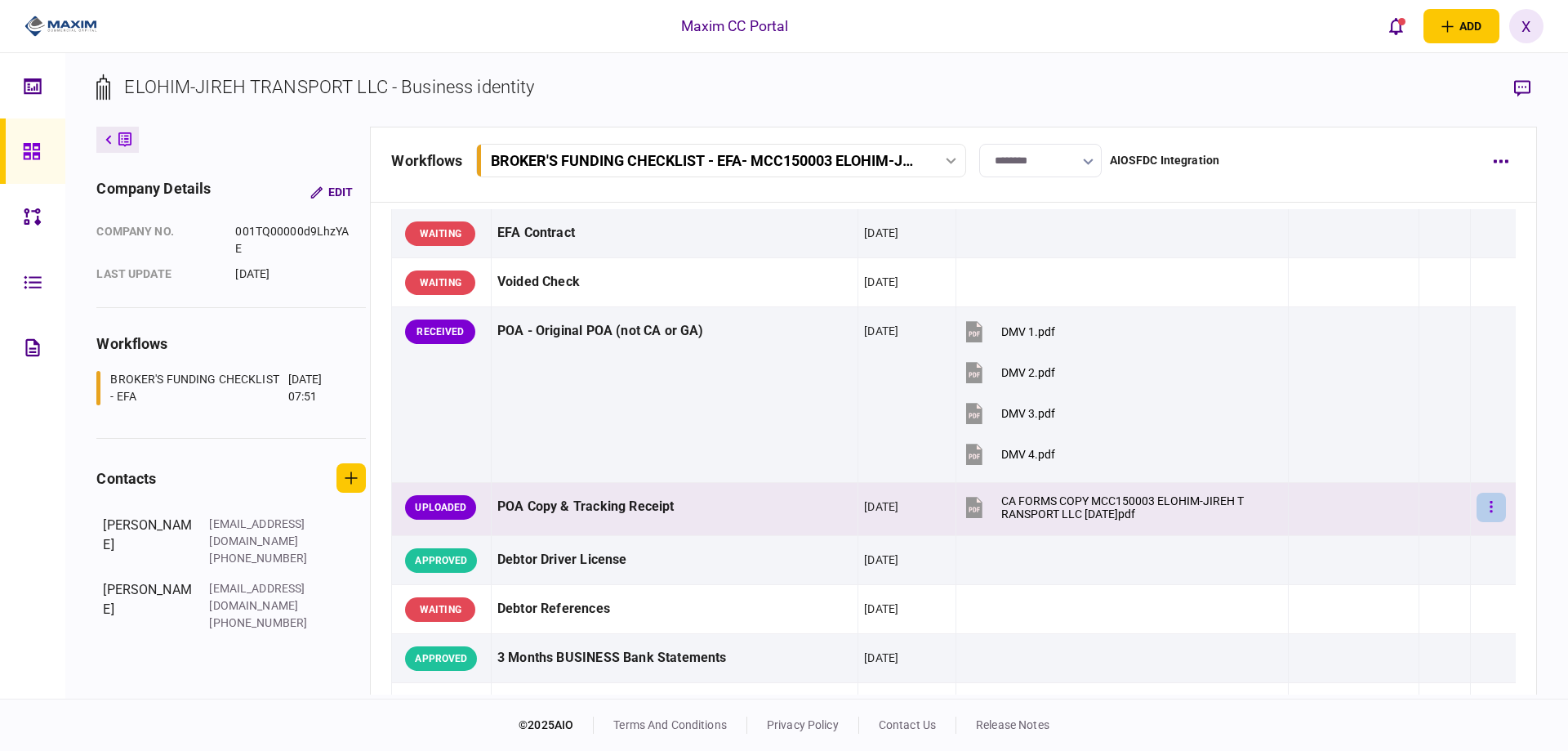
click at [1476, 501] on button "button" at bounding box center [1491, 507] width 30 height 30
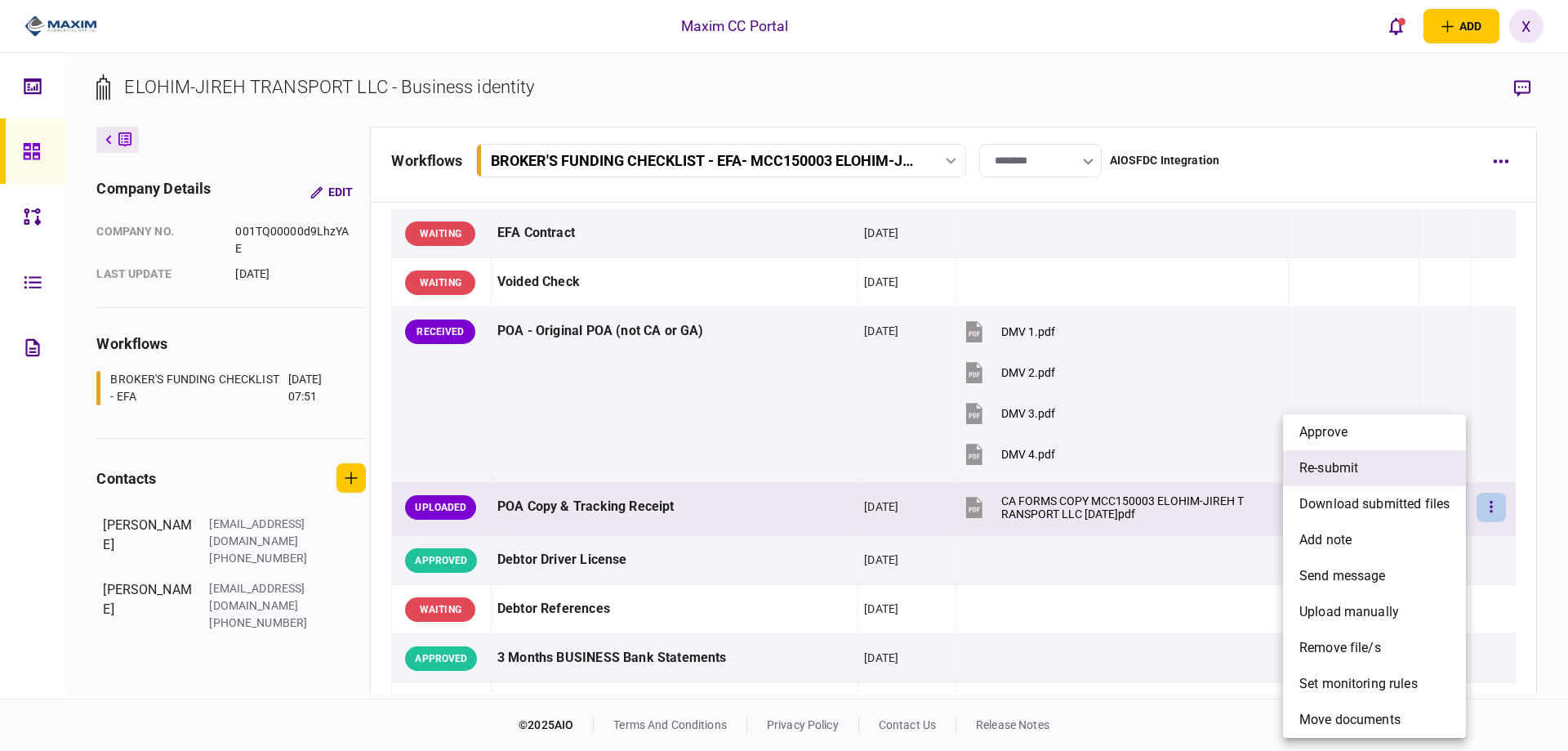
click at [1426, 459] on li "re-submit" at bounding box center [1375, 468] width 183 height 36
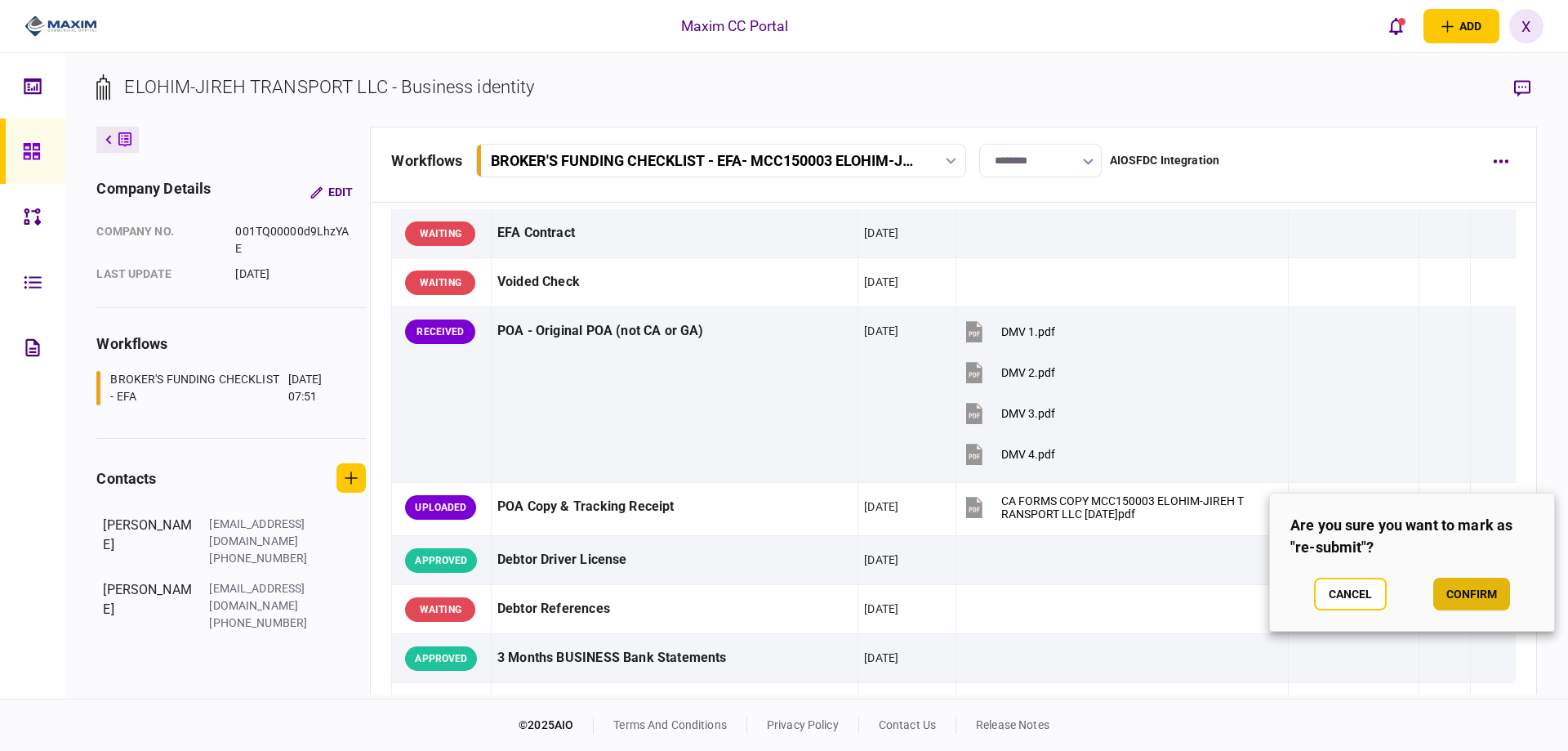
click at [1448, 594] on button "confirm" at bounding box center [1471, 594] width 77 height 33
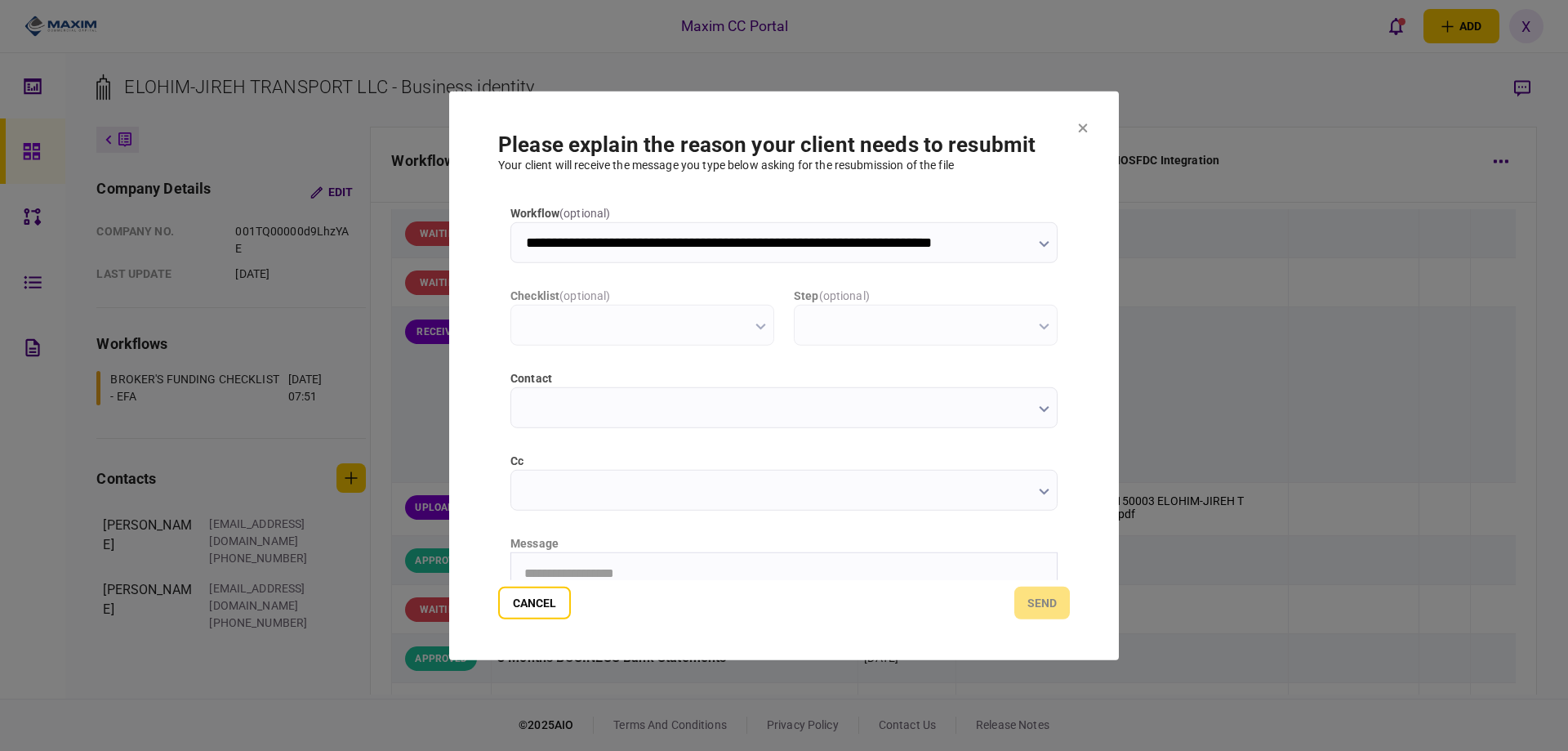
type input "**********"
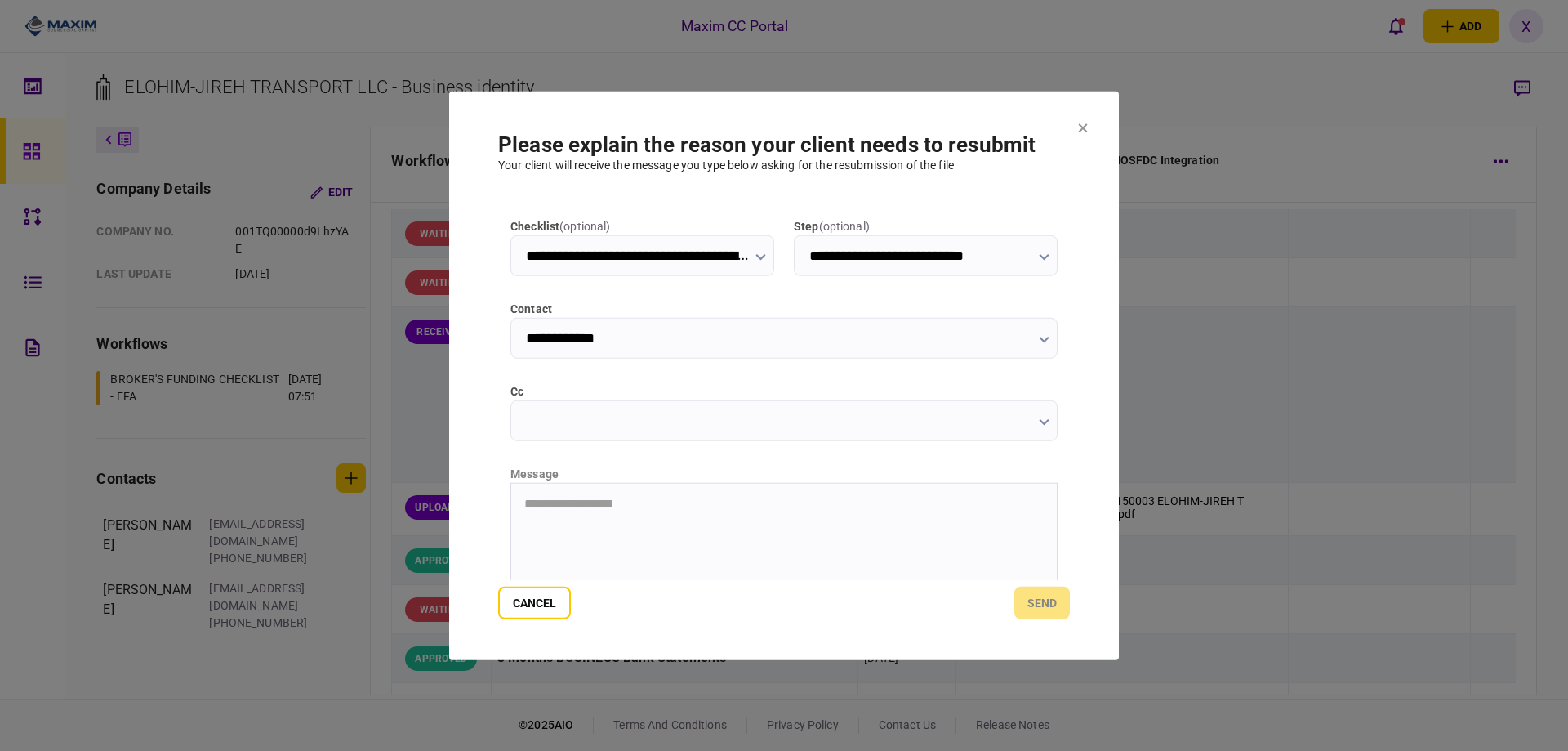
scroll to position [176, 0]
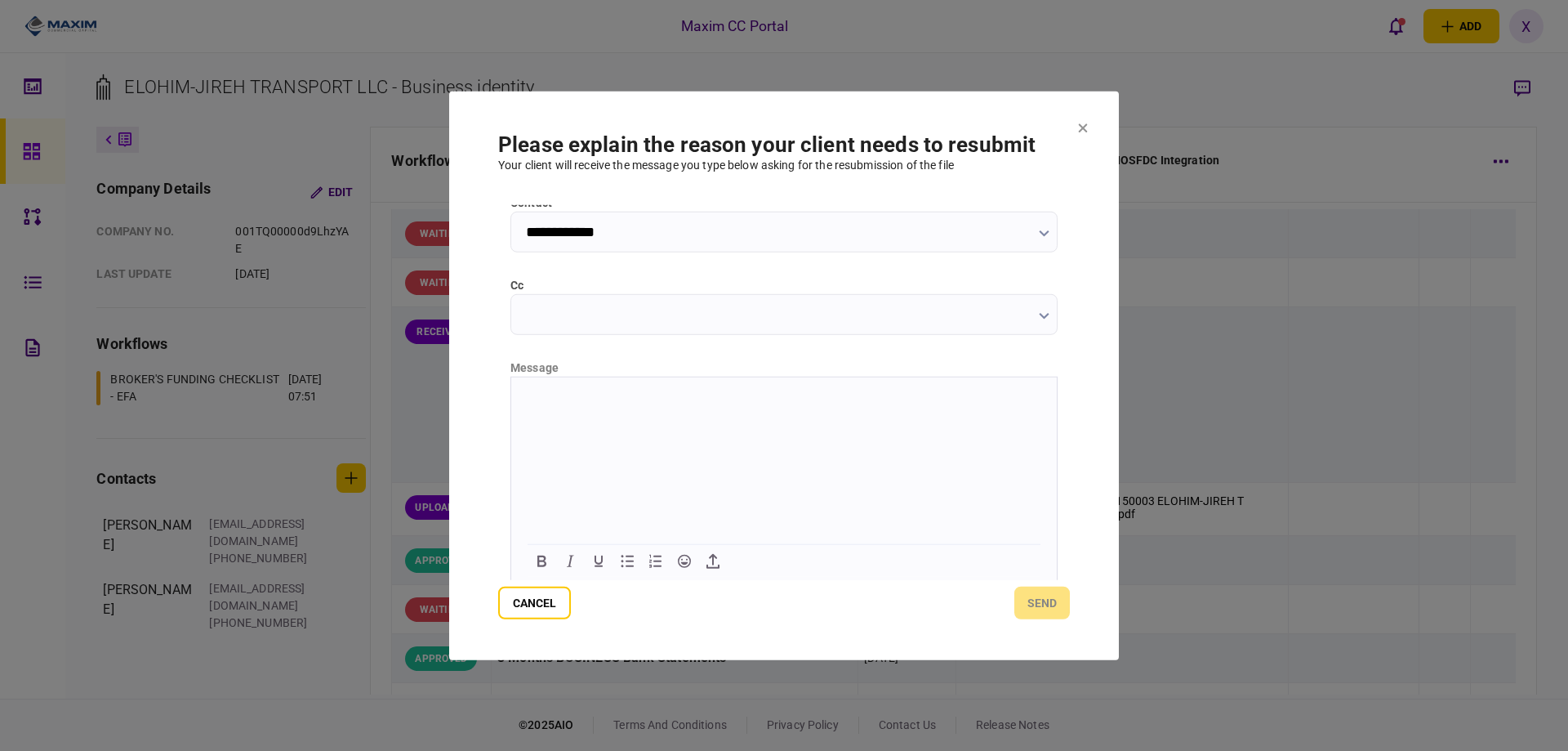
click at [628, 417] on html at bounding box center [784, 396] width 545 height 40
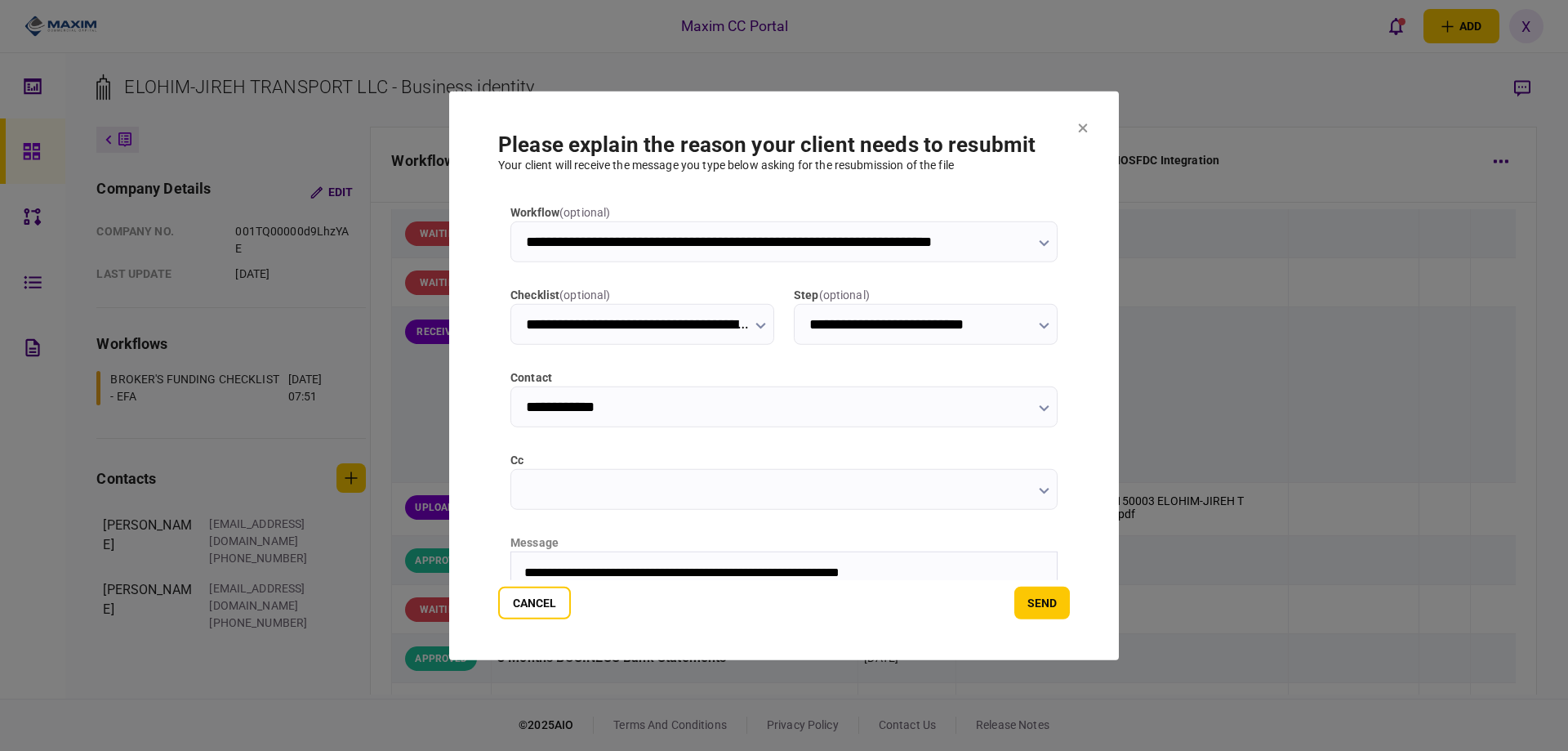
scroll to position [0, 0]
click at [1021, 593] on button "send" at bounding box center [1041, 603] width 55 height 33
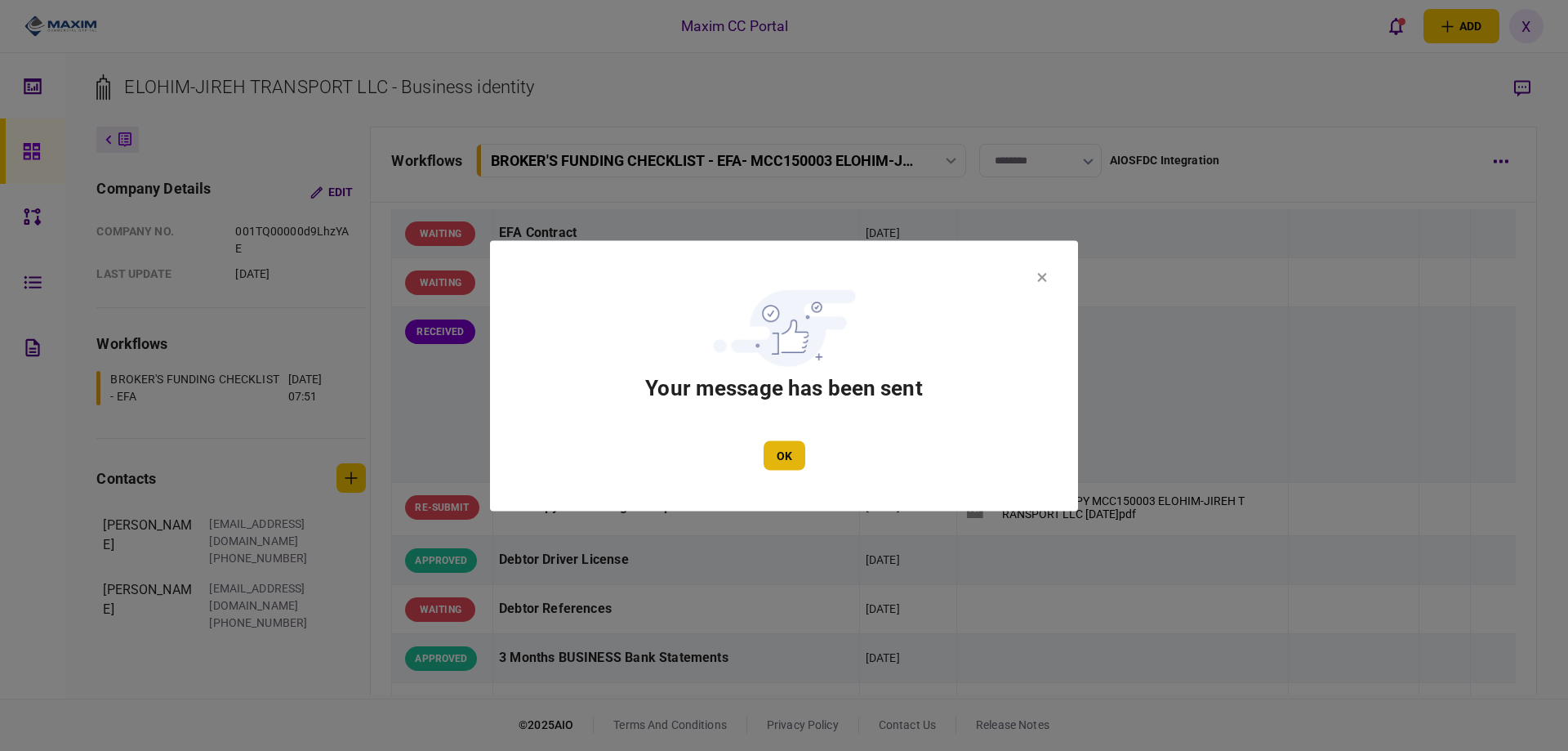
click at [792, 455] on button "OK" at bounding box center [784, 455] width 42 height 30
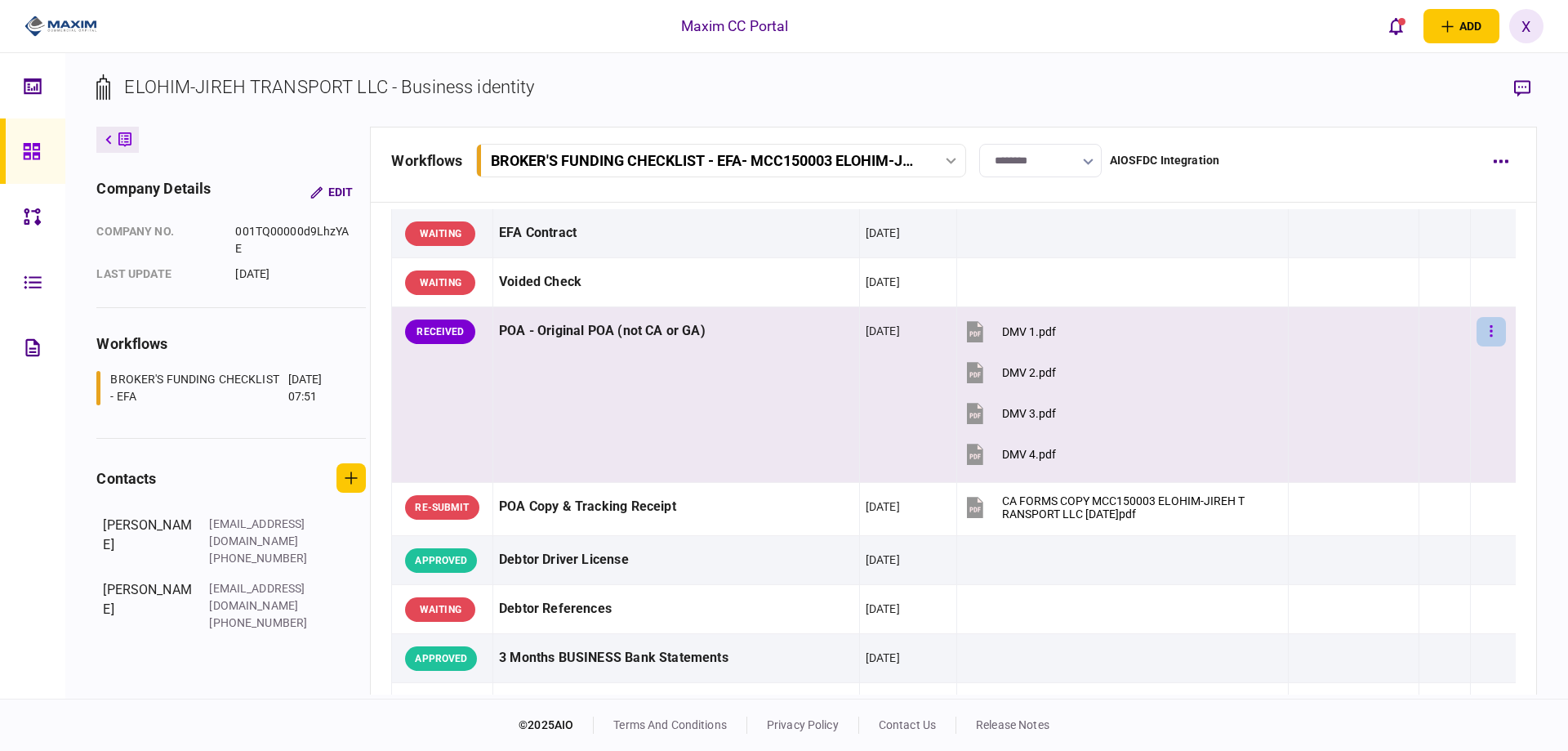
click at [1490, 333] on icon "button" at bounding box center [1492, 331] width 3 height 15
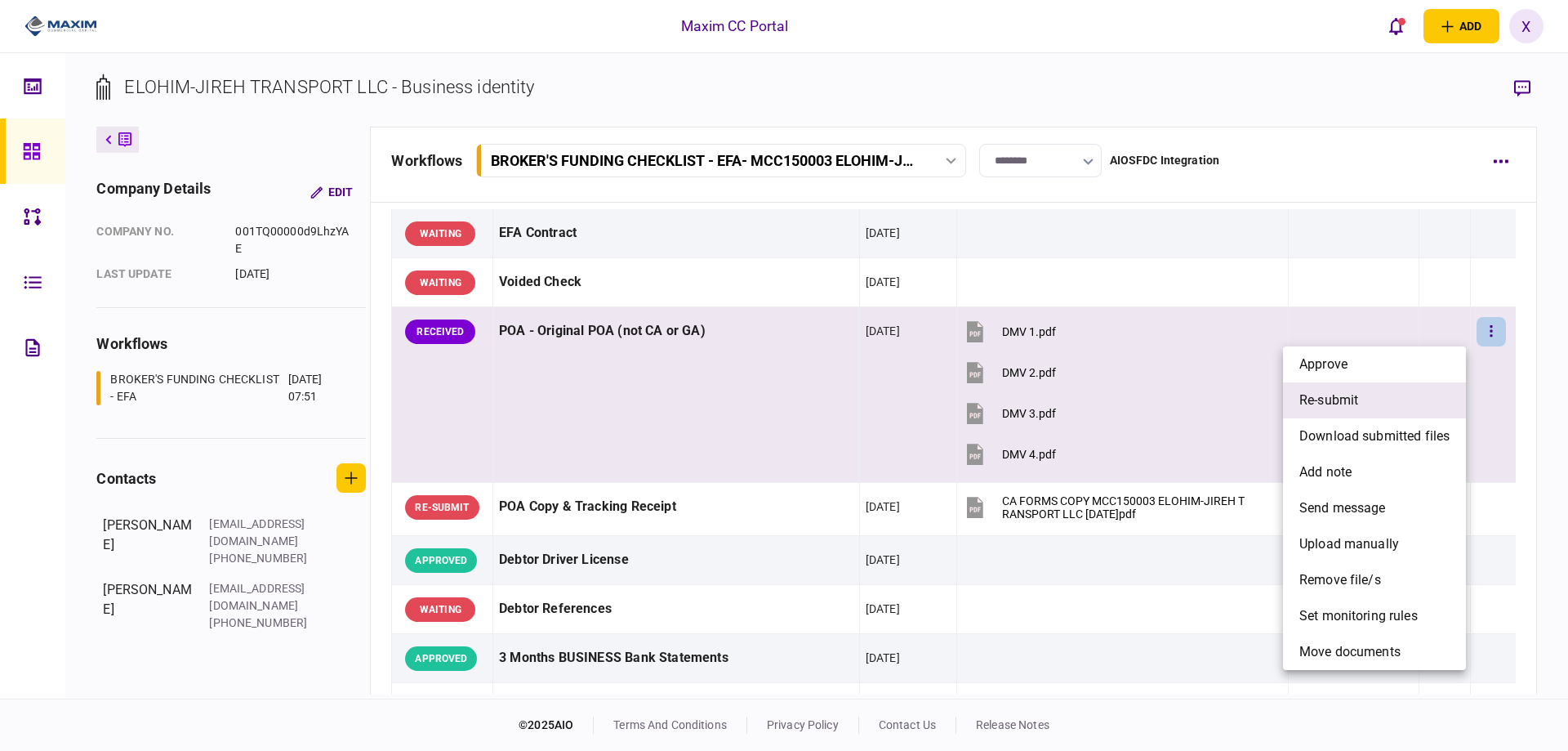
click at [1418, 397] on li "re-submit" at bounding box center [1375, 401] width 183 height 36
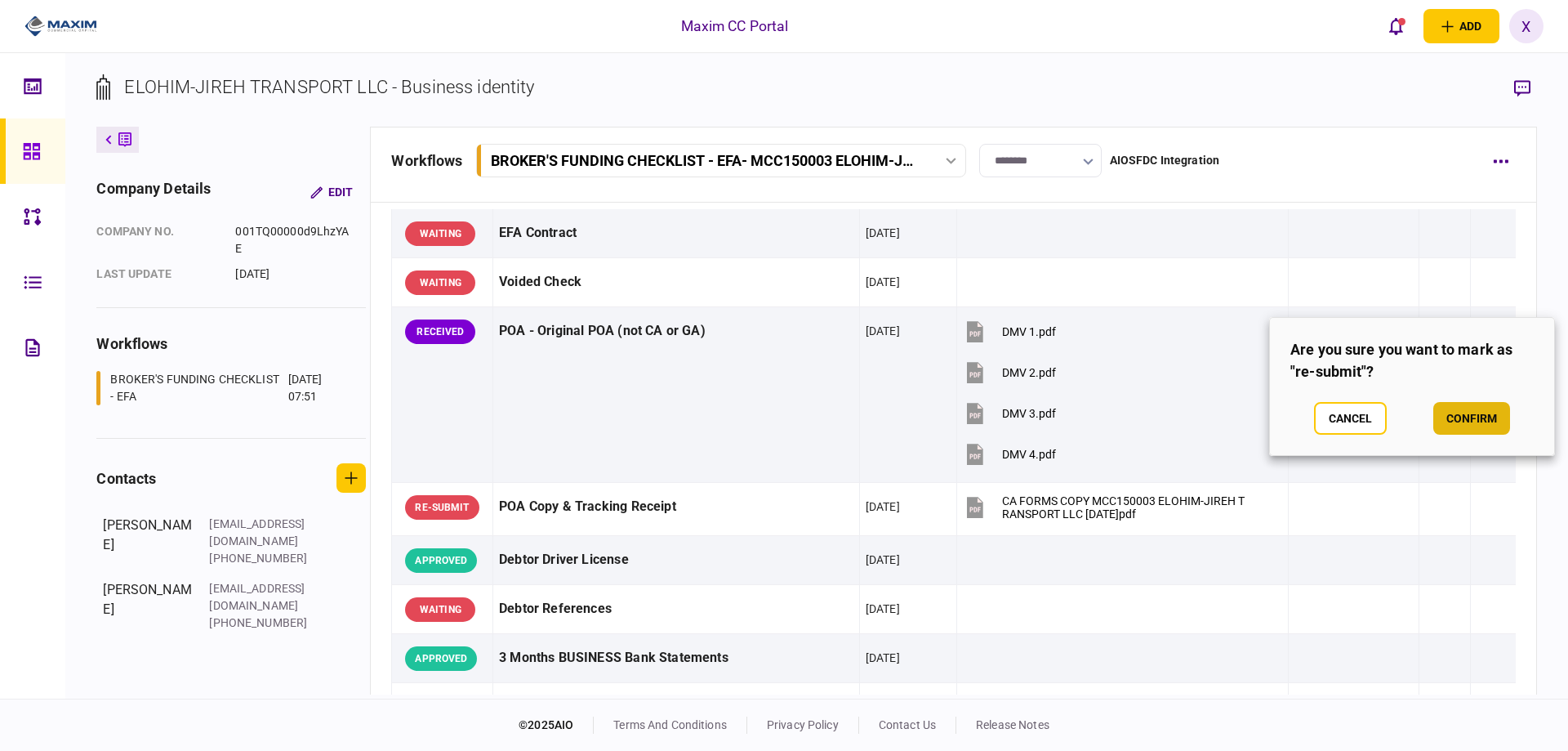
click at [1457, 418] on button "confirm" at bounding box center [1471, 418] width 77 height 33
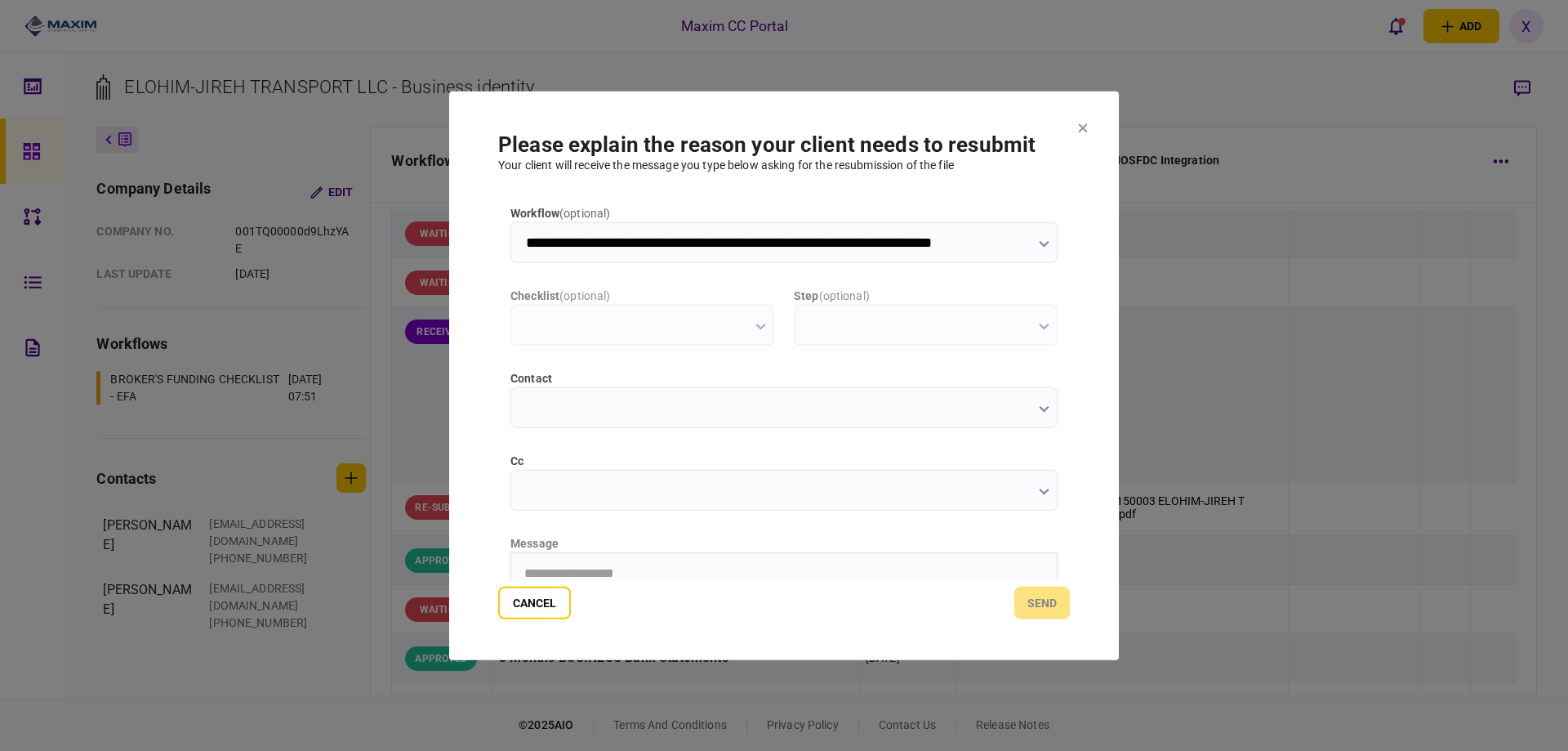
type input "**********"
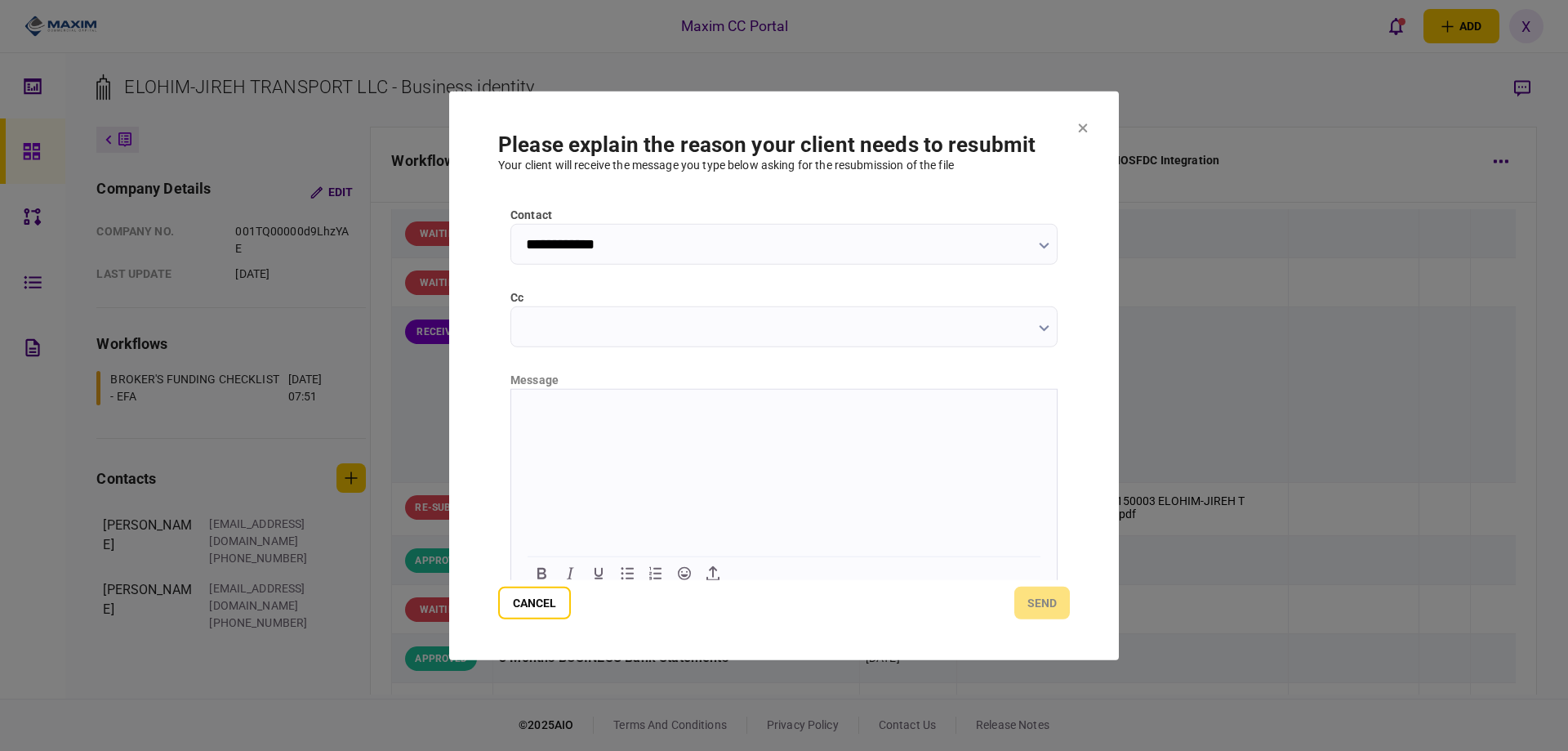
click at [645, 429] on html at bounding box center [784, 408] width 545 height 40
click at [1030, 597] on button "send" at bounding box center [1041, 603] width 55 height 33
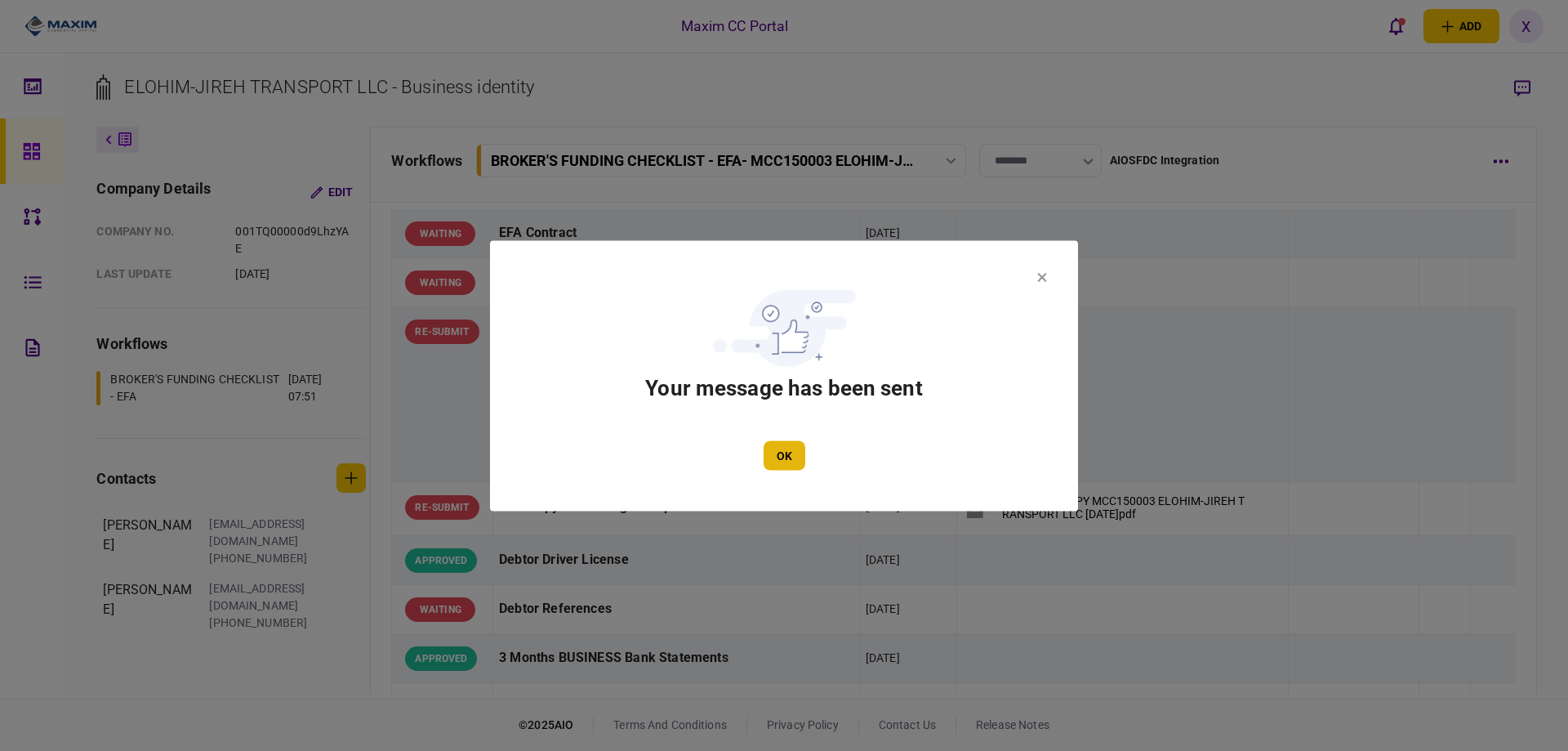
click at [782, 453] on button "OK" at bounding box center [784, 455] width 42 height 30
